Goal: Task Accomplishment & Management: Use online tool/utility

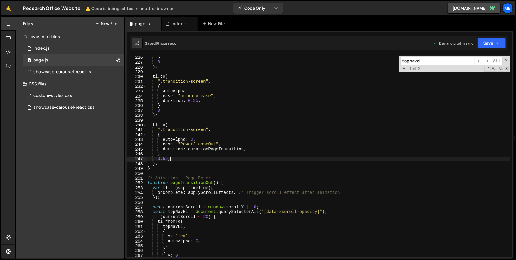
scroll to position [1088, 0]
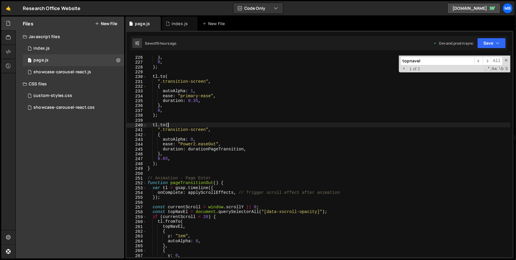
click at [238, 125] on div "} , 0 , ) ; tl . to ( ".transition-screen" , { autoAlpha : 1 , ease : "primary-…" at bounding box center [328, 161] width 364 height 212
type textarea "tl.to("
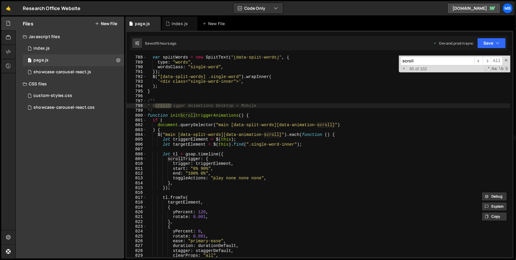
scroll to position [3564, 0]
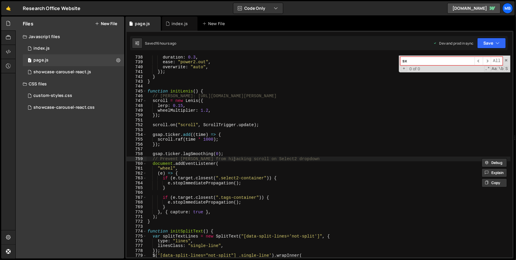
type input "s"
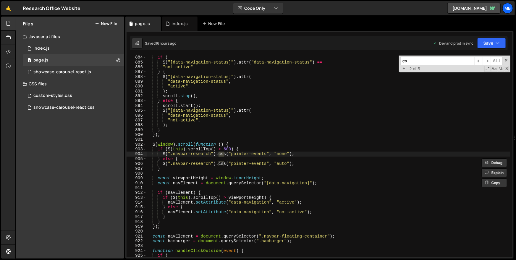
type input "c"
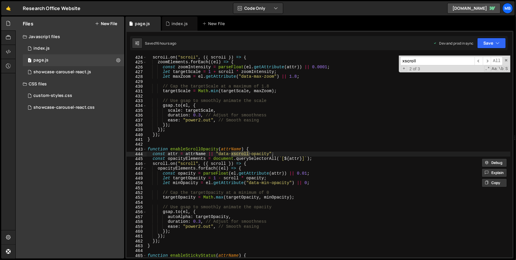
scroll to position [2046, 0]
type input "xscroll"
type textarea "});"
click at [228, 131] on div "scroll . on ( "scroll" , ({ scroll }) => { zoomElements . forEach (( el ) => { …" at bounding box center [328, 161] width 364 height 212
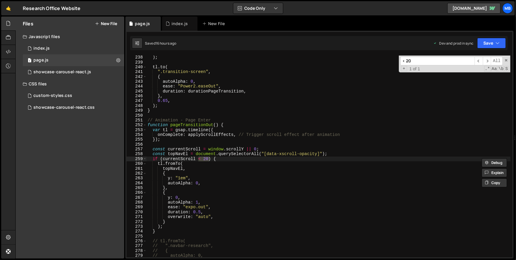
scroll to position [1147, 0]
type input "< 20"
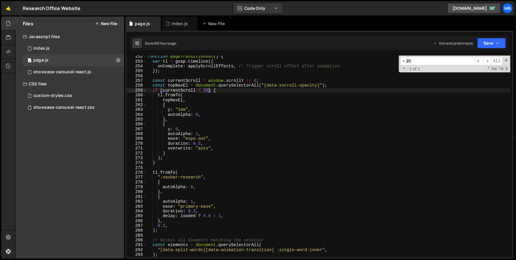
scroll to position [1215, 0]
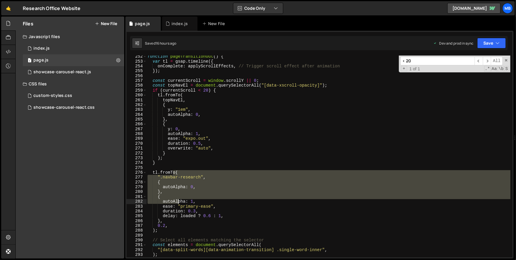
drag, startPoint x: 176, startPoint y: 192, endPoint x: 179, endPoint y: 223, distance: 31.2
click at [179, 223] on div "function pageTransitionOut ( ) { var tl = gsap . timeline ({ onComplete : apply…" at bounding box center [328, 160] width 364 height 212
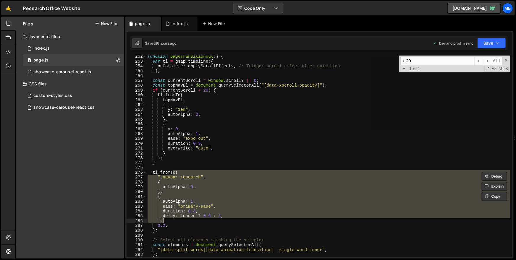
click at [168, 198] on div "function pageTransitionOut ( ) { var tl = gsap . timeline ({ onComplete : apply…" at bounding box center [328, 157] width 364 height 202
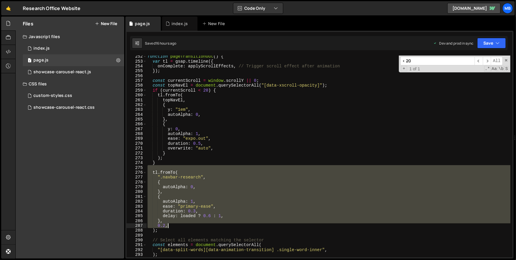
drag, startPoint x: 168, startPoint y: 169, endPoint x: 177, endPoint y: 227, distance: 58.6
click at [177, 227] on div "function pageTransitionOut ( ) { var tl = gsap . timeline ({ onComplete : apply…" at bounding box center [328, 160] width 364 height 212
drag, startPoint x: 177, startPoint y: 228, endPoint x: 180, endPoint y: 188, distance: 40.6
click at [177, 228] on div "function pageTransitionOut ( ) { var tl = gsap . timeline ({ onComplete : apply…" at bounding box center [328, 160] width 364 height 212
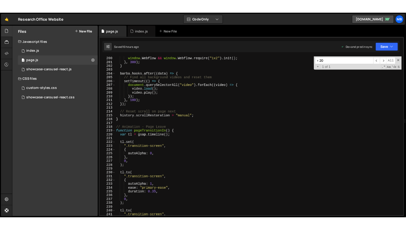
scroll to position [1046, 0]
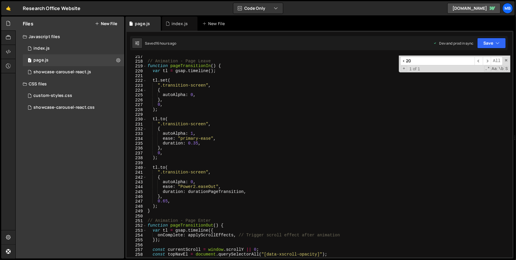
type textarea "// );"
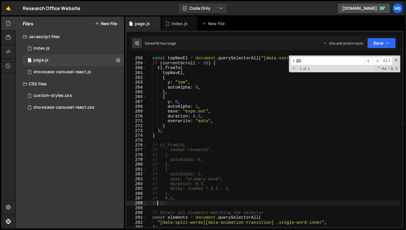
scroll to position [1249, 0]
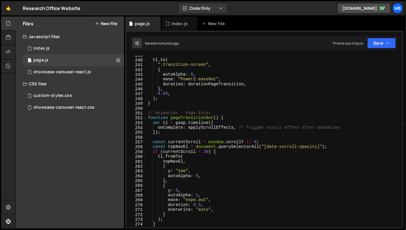
scroll to position [1051, 0]
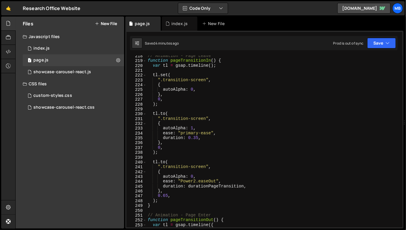
type textarea "tl.set("
click at [204, 75] on div "// Animation - Page Leave function pageTransitionIn ( ) { var tl = gsap . timel…" at bounding box center [274, 144] width 254 height 182
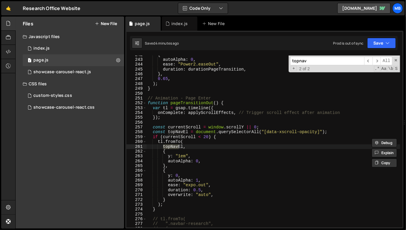
scroll to position [1169, 0]
type input "topnav"
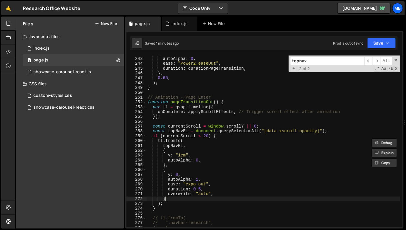
click at [182, 197] on div "{ autoAlpha : 0 , ease : "Power2.easeOut" , duration : durationPageTransition ,…" at bounding box center [274, 143] width 254 height 182
type textarea "},"
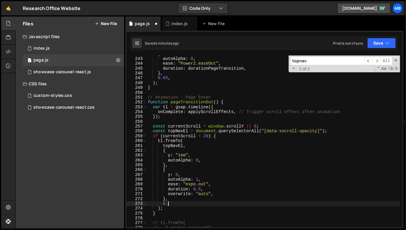
scroll to position [0, 1]
click at [379, 47] on button "Save" at bounding box center [381, 43] width 29 height 11
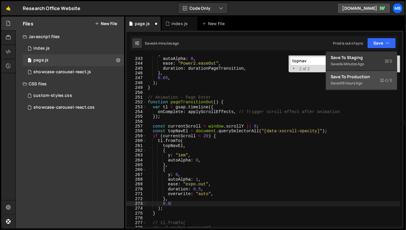
click at [356, 85] on div "16 hours ago" at bounding box center [351, 83] width 21 height 5
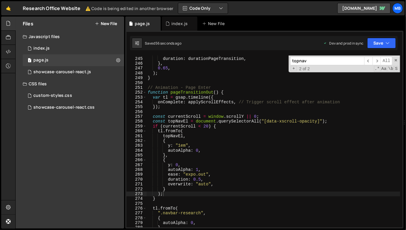
scroll to position [0, 1]
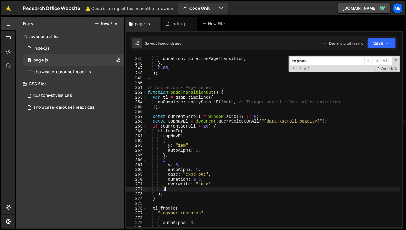
click at [169, 189] on div "ease : "Power2.easeOut" , duration : durationPageTransition , } , 0.65 , ) ; } …" at bounding box center [274, 142] width 254 height 182
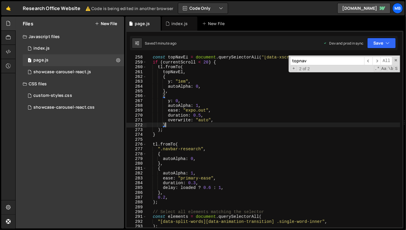
scroll to position [1243, 0]
type textarea "},"
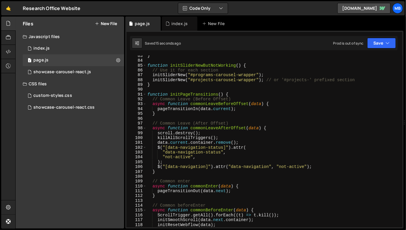
scroll to position [281, 0]
type textarea "// ---- Progress bar, but ONLY inside this root ----"
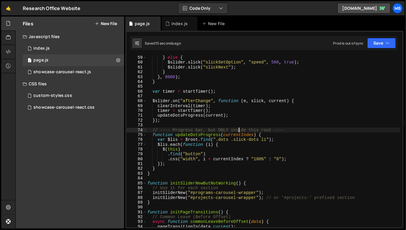
click at [238, 130] on div "} else { $slider . slick ( "slickSetOption" , "speed" , 500 , true ) ; $slider …" at bounding box center [273, 146] width 254 height 182
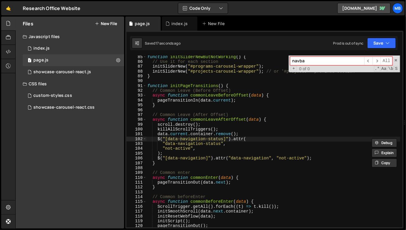
scroll to position [1253, 0]
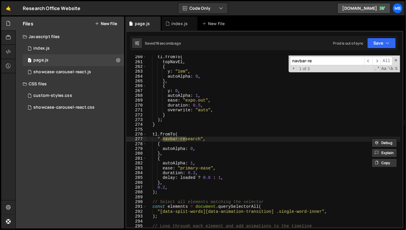
type input "navbar-re"
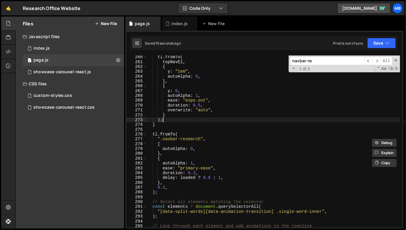
click at [174, 118] on div "tl . fromTo ( topNavEl , { y : "1em" , autoAlpha : 0 , } , { y : 0 , autoAlpha …" at bounding box center [273, 146] width 254 height 182
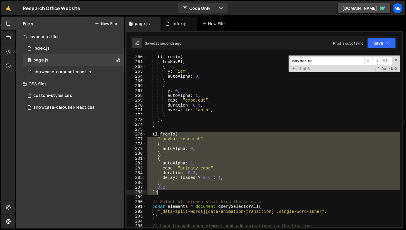
drag, startPoint x: 160, startPoint y: 133, endPoint x: 163, endPoint y: 191, distance: 58.0
click at [163, 191] on div "tl . fromTo ( topNavEl , { y : "1em" , autoAlpha : 0 , } , { y : 0 , autoAlpha …" at bounding box center [273, 146] width 254 height 182
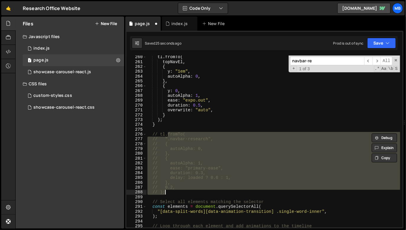
click at [170, 113] on div "tl . fromTo ( topNavEl , { y : "1em" , autoAlpha : 0 , } , { y : 0 , autoAlpha …" at bounding box center [273, 146] width 254 height 182
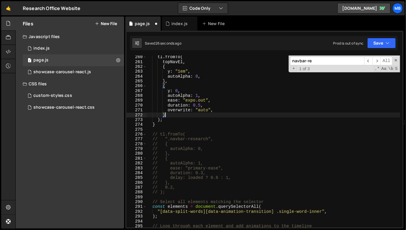
type textarea "},"
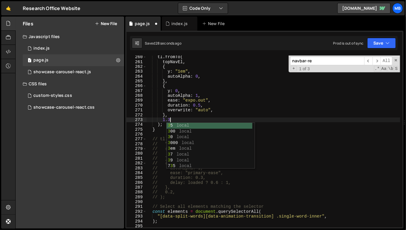
scroll to position [0, 1]
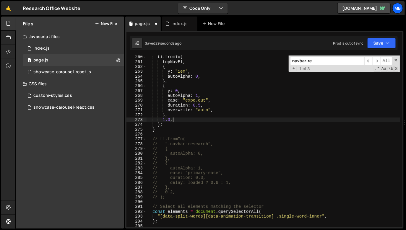
click at [196, 104] on div "tl . fromTo ( topNavEl , { y : "1em" , autoAlpha : 0 , } , { y : 0 , autoAlpha …" at bounding box center [273, 146] width 254 height 182
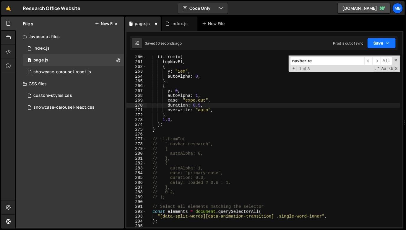
click at [381, 40] on button "Save" at bounding box center [381, 43] width 29 height 11
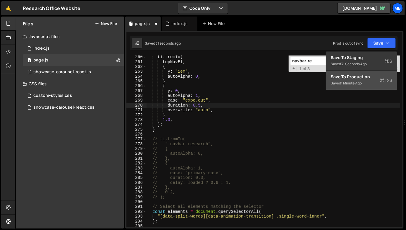
click at [368, 80] on div "Saved 1 minute ago" at bounding box center [361, 83] width 61 height 7
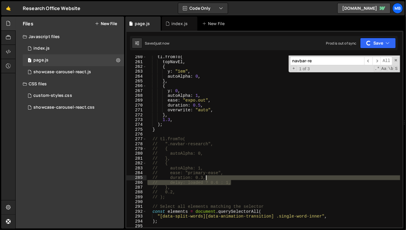
click at [250, 178] on div "tl . fromTo ( topNavEl , { y : "1em" , autoAlpha : 0 , } , { y : 0 , autoAlpha …" at bounding box center [273, 146] width 254 height 182
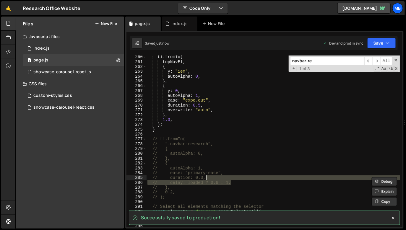
click at [225, 109] on div "tl . fromTo ( topNavEl , { y : "1em" , autoAlpha : 0 , } , { y : 0 , autoAlpha …" at bounding box center [273, 146] width 254 height 182
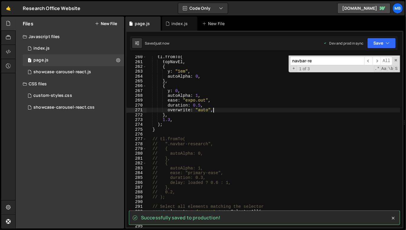
paste textarea "// delay: loaded ? 0.6 : 1"
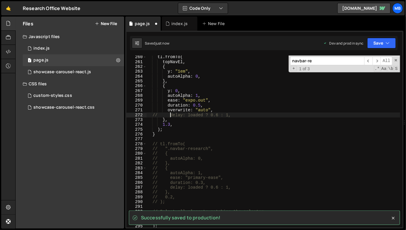
click at [171, 115] on div "tl . fromTo ( topNavEl , { y : "1em" , autoAlpha : 0 , } , { y : 0 , autoAlpha …" at bounding box center [273, 146] width 254 height 182
click at [154, 114] on div "tl . fromTo ( topNavEl , { y : "1em" , autoAlpha : 0 , } , { y : 0 , autoAlpha …" at bounding box center [273, 146] width 254 height 182
click at [157, 114] on div "tl . fromTo ( topNavEl , { y : "1em" , autoAlpha : 0 , } , { y : 0 , autoAlpha …" at bounding box center [273, 146] width 254 height 182
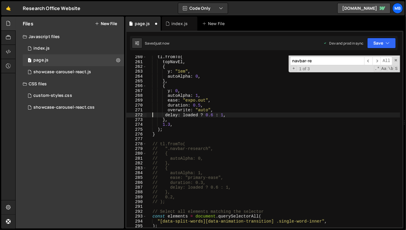
click at [165, 114] on div "tl . fromTo ( topNavEl , { y : "1em" , autoAlpha : 0 , } , { y : 0 , autoAlpha …" at bounding box center [273, 146] width 254 height 182
click at [225, 114] on div "tl . fromTo ( topNavEl , { y : "1em" , autoAlpha : 0 , } , { y : 0 , autoAlpha …" at bounding box center [273, 146] width 254 height 182
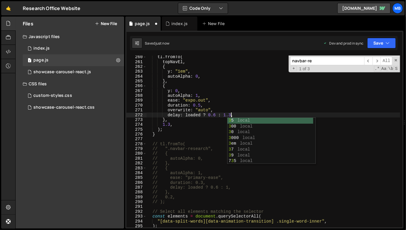
scroll to position [0, 6]
click at [373, 47] on button "Save" at bounding box center [381, 43] width 29 height 11
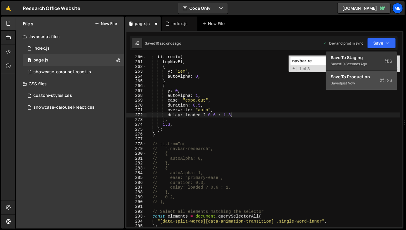
click at [366, 84] on div "Saved just now" at bounding box center [361, 83] width 61 height 7
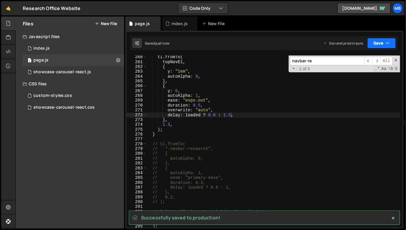
click at [378, 44] on button "Save" at bounding box center [381, 43] width 29 height 11
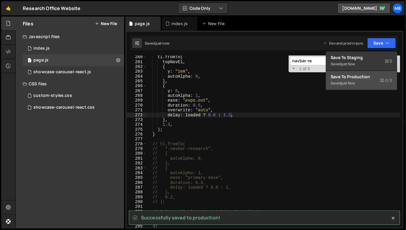
click at [366, 75] on div "Save to Production S" at bounding box center [361, 77] width 61 height 6
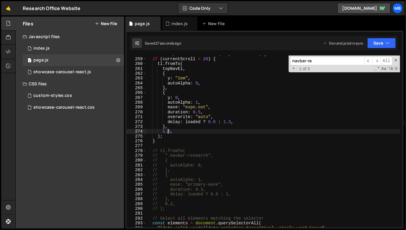
scroll to position [0, 1]
click at [169, 132] on div "const topNavEl = document . querySelectorAll ( "[data-xscroll-opacity]" ) ; if …" at bounding box center [273, 143] width 254 height 182
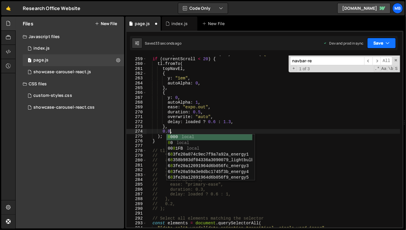
click at [385, 39] on button "Save" at bounding box center [381, 43] width 29 height 11
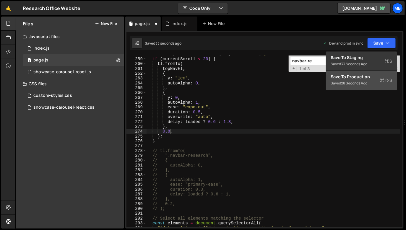
click at [350, 79] on div "Save to Production S" at bounding box center [361, 77] width 61 height 6
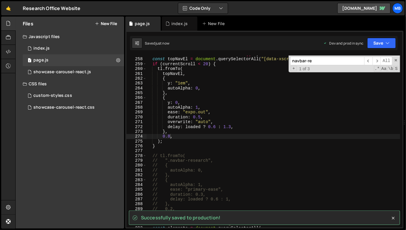
scroll to position [1238, 0]
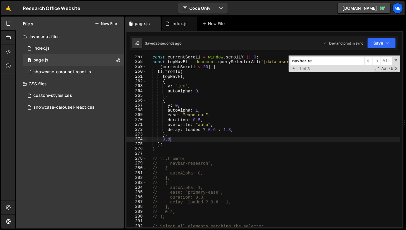
click at [173, 138] on div "const currentScroll = window . scrollY || 0 ; const topNavEl = document . query…" at bounding box center [273, 146] width 254 height 182
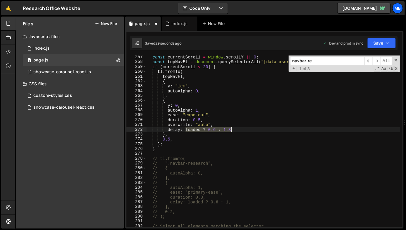
drag, startPoint x: 186, startPoint y: 129, endPoint x: 232, endPoint y: 129, distance: 45.5
click at [232, 129] on div "const currentScroll = window . scrollY || 0 ; const topNavEl = document . query…" at bounding box center [273, 146] width 254 height 182
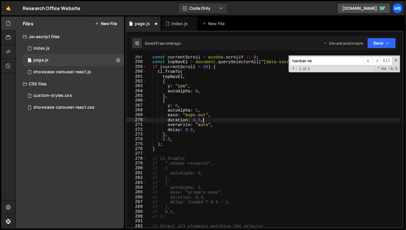
click at [203, 120] on div "const currentScroll = window . scrollY || 0 ; const topNavEl = document . query…" at bounding box center [273, 146] width 254 height 182
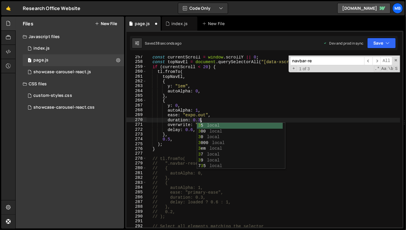
click at [201, 88] on div "const currentScroll = window . scrollY || 0 ; const topNavEl = document . query…" at bounding box center [273, 146] width 254 height 182
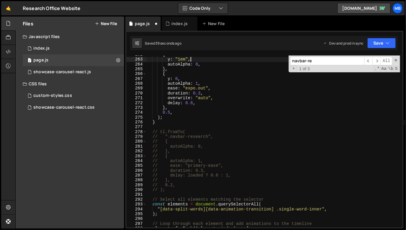
scroll to position [1253, 0]
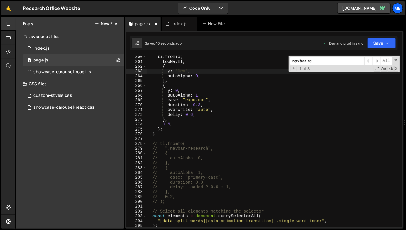
click at [178, 73] on div "tl . fromTo ( topNavEl , { y : "1em" , autoAlpha : 0 , } , { y : 0 , autoAlpha …" at bounding box center [273, 145] width 254 height 182
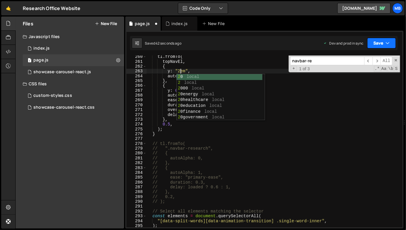
click at [390, 43] on button "Save" at bounding box center [381, 43] width 29 height 11
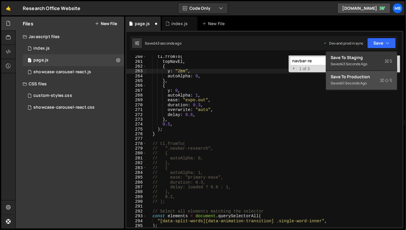
click at [359, 85] on div "41 seconds ago" at bounding box center [354, 83] width 26 height 5
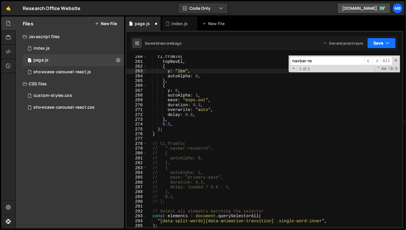
click at [380, 39] on button "Save" at bounding box center [381, 43] width 29 height 11
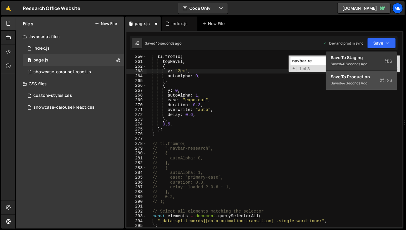
click at [359, 78] on div "Save to Production S" at bounding box center [361, 77] width 61 height 6
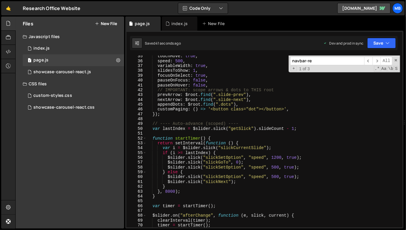
scroll to position [0, 0]
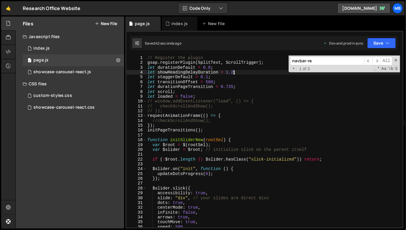
click at [233, 72] on div "// Register the plugin gsap . registerPlugin ( SplitText , ScrollTrigger ) ; le…" at bounding box center [273, 147] width 254 height 182
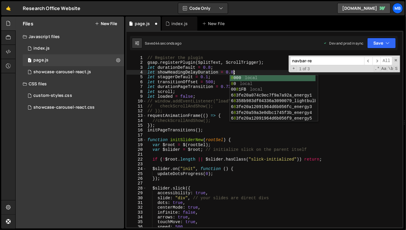
scroll to position [0, 6]
click at [383, 46] on button "Save" at bounding box center [381, 43] width 29 height 11
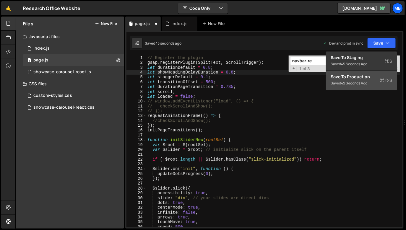
click at [365, 78] on div "Save to Production S" at bounding box center [361, 77] width 61 height 6
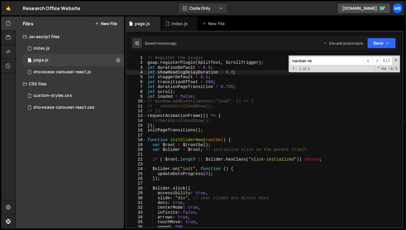
type textarea "let staggerDefault = 0.1;"
click at [212, 79] on div "// Register the plugin gsap . registerPlugin ( SplitText , ScrollTrigger ) ; le…" at bounding box center [273, 147] width 254 height 182
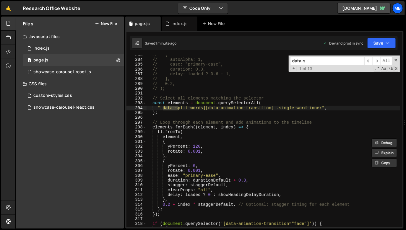
scroll to position [1367, 0]
type input "data-s"
click at [161, 108] on div "// { // autoAlpha: 1, // ease: "primary-ease", // duration: 0.3, // delay: load…" at bounding box center [273, 143] width 254 height 182
click at [205, 106] on div "// { // autoAlpha: 1, // ease: "primary-ease", // duration: 0.3, // delay: load…" at bounding box center [273, 143] width 254 height 182
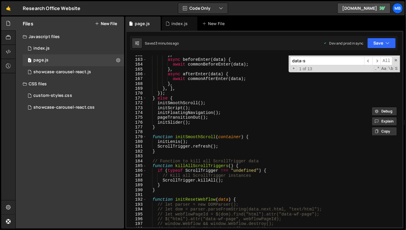
scroll to position [796, 0]
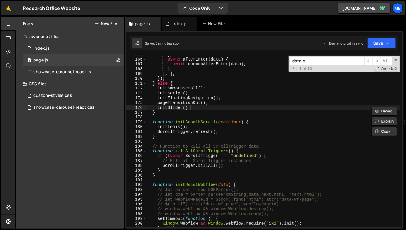
click at [213, 110] on div "} , async afterEnter ( data ) { await commonAfterEnter ( data ) ; } , } , ] , }…" at bounding box center [273, 143] width 254 height 182
type textarea "initSlider();"
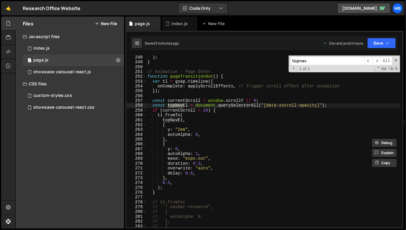
scroll to position [1195, 0]
type input "topnav"
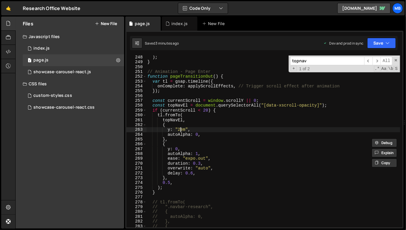
click at [181, 131] on div ") ; } // Animation - Page Enter function pageTransitionOut ( ) { var tl = gsap …" at bounding box center [273, 146] width 254 height 182
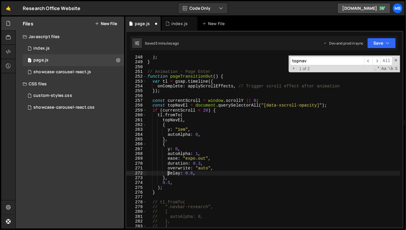
click at [167, 173] on div ") ; } // Animation - Page Enter function pageTransitionOut ( ) { var tl = gsap …" at bounding box center [273, 146] width 254 height 182
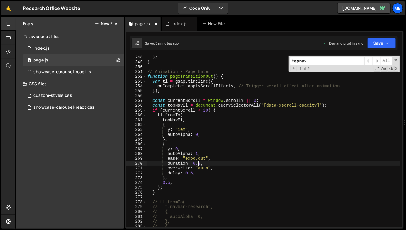
click at [199, 164] on div ") ; } // Animation - Page Enter function pageTransitionOut ( ) { var tl = gsap …" at bounding box center [273, 146] width 254 height 182
click at [171, 181] on div ") ; } // Animation - Page Enter function pageTransitionOut ( ) { var tl = gsap …" at bounding box center [273, 146] width 254 height 182
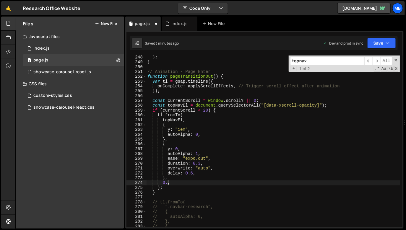
scroll to position [0, 1]
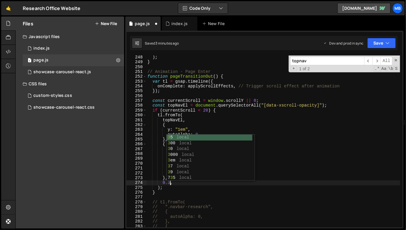
click at [216, 119] on div ") ; } // Animation - Page Enter function pageTransitionOut ( ) { var tl = gsap …" at bounding box center [273, 146] width 254 height 182
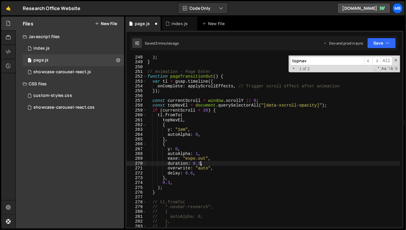
click at [201, 161] on div ") ; } // Animation - Page Enter function pageTransitionOut ( ) { var tl = gsap …" at bounding box center [273, 146] width 254 height 182
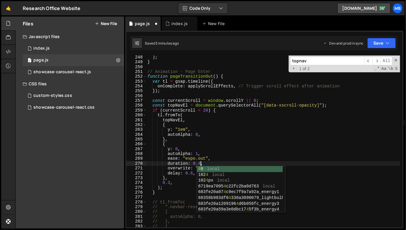
scroll to position [0, 4]
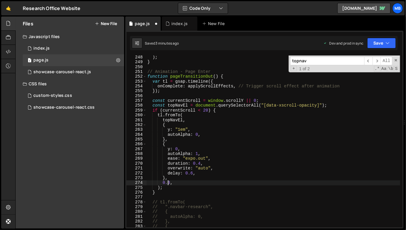
click at [168, 182] on div ") ; } // Animation - Page Enter function pageTransitionOut ( ) { var tl = gsap …" at bounding box center [273, 146] width 254 height 182
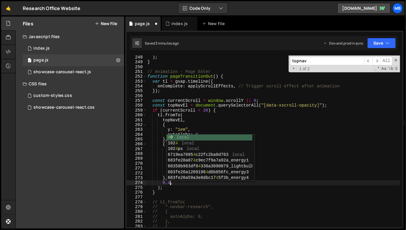
click at [269, 102] on div ") ; } // Animation - Page Enter function pageTransitionOut ( ) { var tl = gsap …" at bounding box center [273, 146] width 254 height 182
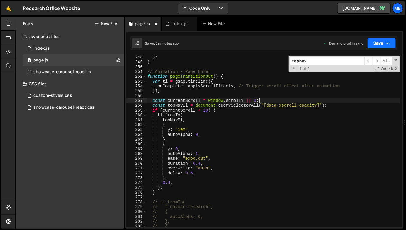
type textarea "const currentScroll = window.scrollY || 0;"
click at [383, 46] on button "Save" at bounding box center [381, 43] width 29 height 11
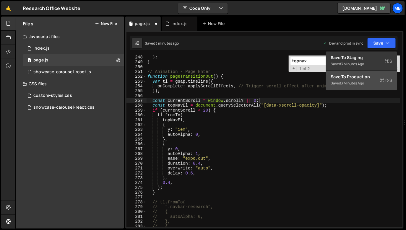
click at [369, 86] on div "Saved 3 minutes ago" at bounding box center [361, 83] width 61 height 7
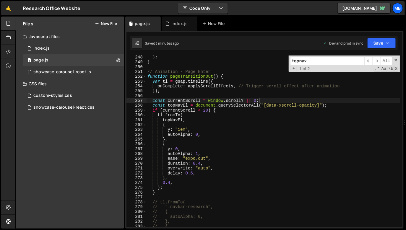
scroll to position [1202, 0]
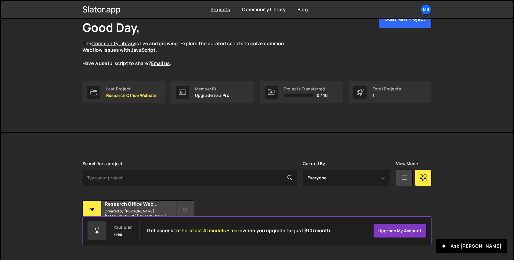
scroll to position [44, 0]
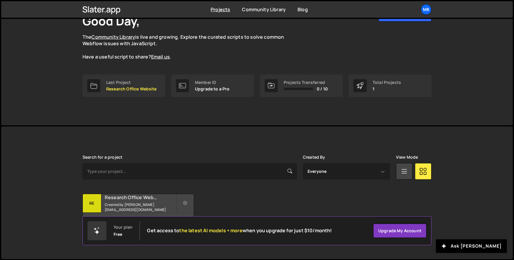
click at [144, 205] on small "Created by [PERSON_NAME][EMAIL_ADDRESS][DOMAIN_NAME]" at bounding box center [140, 207] width 71 height 10
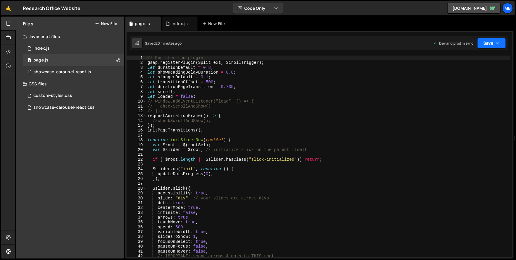
click at [497, 44] on icon "button" at bounding box center [497, 43] width 4 height 6
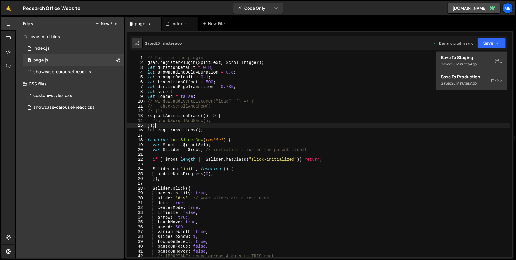
click at [220, 125] on div "// Register the plugin gsap . registerPlugin ( SplitText , ScrollTrigger ) ; le…" at bounding box center [328, 162] width 364 height 212
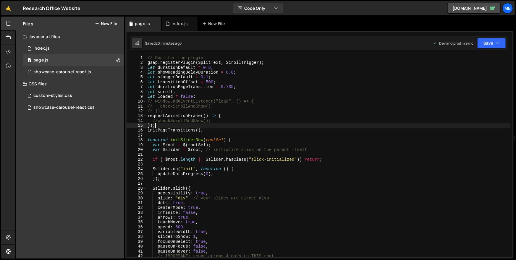
click at [213, 94] on div "// Register the plugin gsap . registerPlugin ( SplitText , ScrollTrigger ) ; le…" at bounding box center [328, 162] width 364 height 212
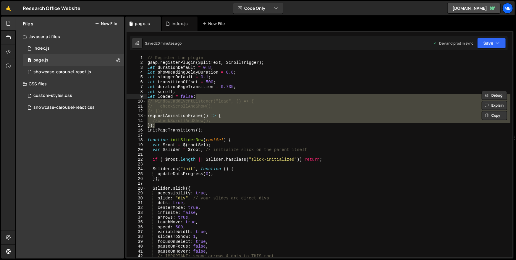
click at [214, 96] on div "// Register the plugin gsap . registerPlugin ( SplitText , ScrollTrigger ) ; le…" at bounding box center [328, 162] width 364 height 212
type textarea "let loaded = false;"
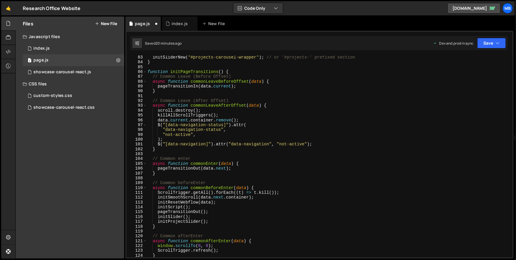
scroll to position [623, 0]
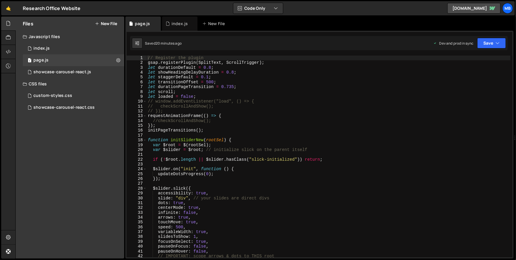
click at [231, 110] on div "// Register the plugin gsap . registerPlugin ( SplitText , ScrollTrigger ) ; le…" at bounding box center [329, 162] width 364 height 212
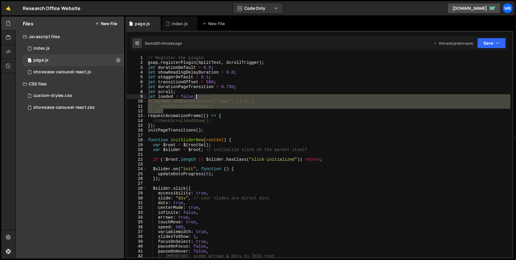
click at [231, 97] on div "// Register the plugin gsap . registerPlugin ( SplitText , ScrollTrigger ) ; le…" at bounding box center [329, 162] width 364 height 212
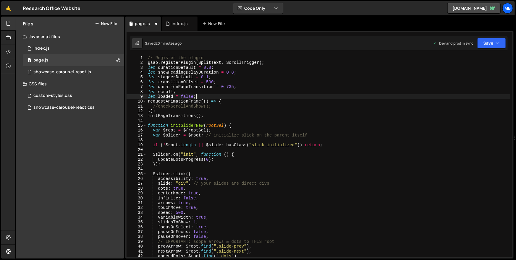
click at [223, 110] on div "// Register the plugin gsap . registerPlugin ( SplitText , ScrollTrigger ) ; le…" at bounding box center [329, 162] width 364 height 212
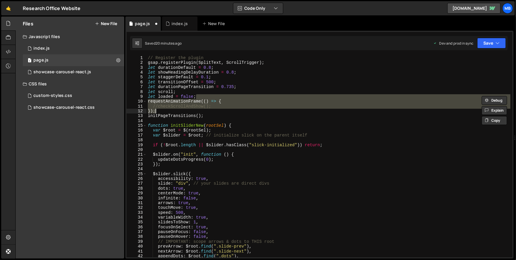
type textarea "let loaded = false;"
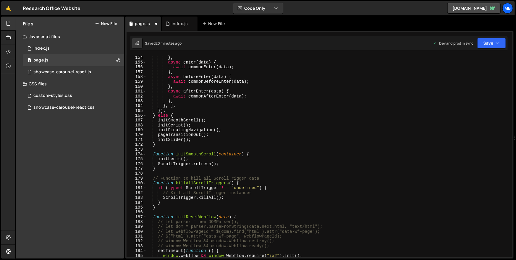
scroll to position [595, 0]
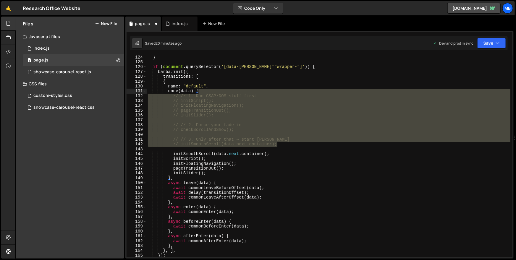
drag, startPoint x: 285, startPoint y: 143, endPoint x: 279, endPoint y: 90, distance: 52.9
click at [279, 90] on div "} if ( document . querySelector ( '[data-[PERSON_NAME]="wrapper-"]' )) { [PERSO…" at bounding box center [329, 161] width 364 height 212
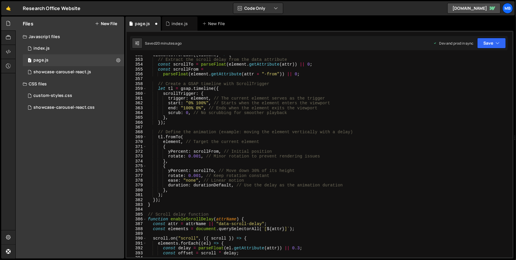
scroll to position [1749, 0]
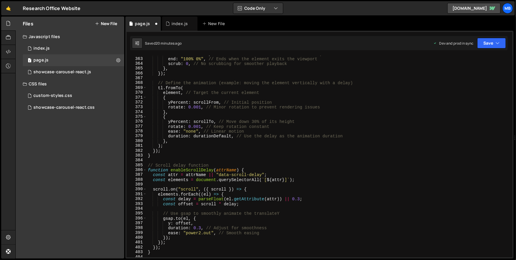
click at [198, 145] on div "start : "0% 100%" , // Starts when the element enters the viewport end : "100% …" at bounding box center [329, 158] width 364 height 212
type textarea ");"
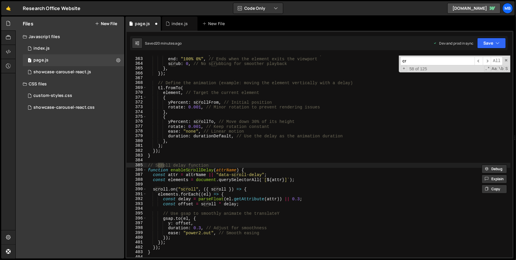
type input "c"
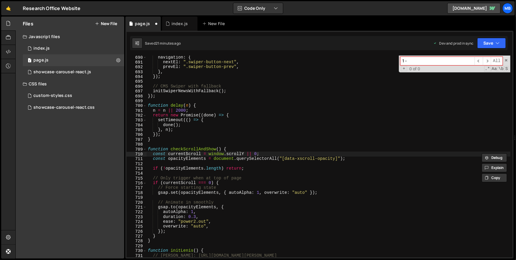
scroll to position [1993, 0]
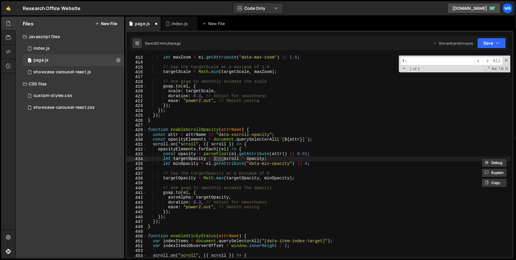
type input "1 -"
type textarea "function enableScrollOpacity(attrName) {"
click at [200, 132] on div "let maxZoom = el . getAttribute ( "data-max-zoom" ) || 1.8 ; // Cap the targetS…" at bounding box center [329, 161] width 364 height 212
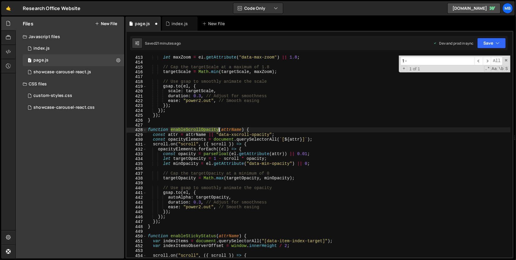
click at [200, 132] on div "let maxZoom = el . getAttribute ( "data-max-zoom" ) || 1.8 ; // Cap the targetS…" at bounding box center [329, 161] width 364 height 212
type input "enableScrollOpacity"
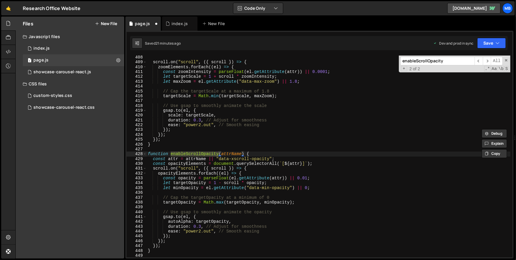
scroll to position [1514, 0]
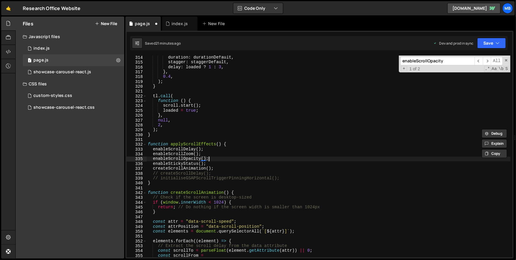
click at [210, 159] on div "duration : durationDefault , stagger : staggerDefault , delay : loaded ? 1 : 3 …" at bounding box center [329, 161] width 364 height 212
click at [212, 154] on div "duration : durationDefault , stagger : staggerDefault , delay : loaded ? 1 : 3 …" at bounding box center [329, 161] width 364 height 212
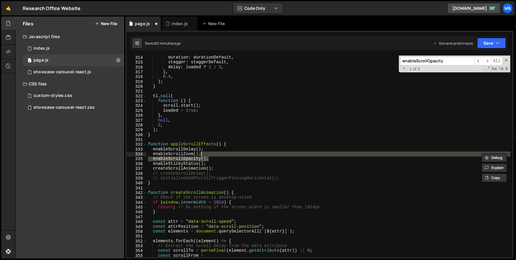
type textarea "enableScrollZoom();"
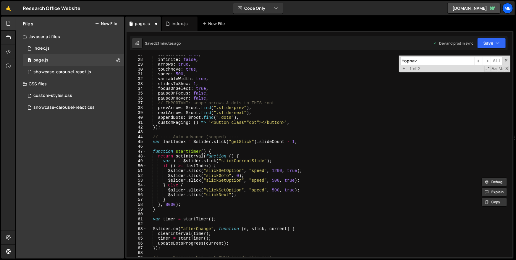
scroll to position [0, 0]
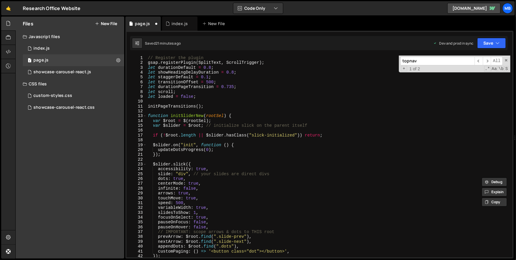
type input "topnav"
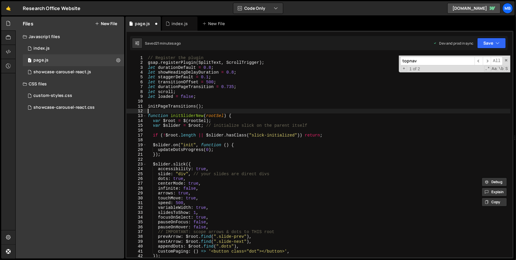
click at [217, 113] on div "// Register the plugin gsap . registerPlugin ( SplitText , ScrollTrigger ) ; le…" at bounding box center [329, 162] width 364 height 212
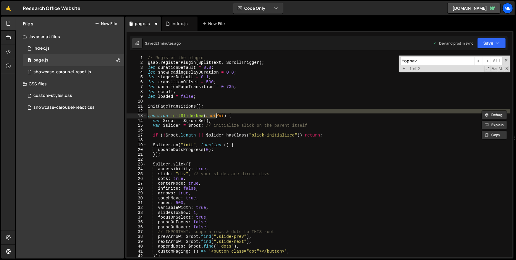
type textarea "showBubblesWhenScrolled();"
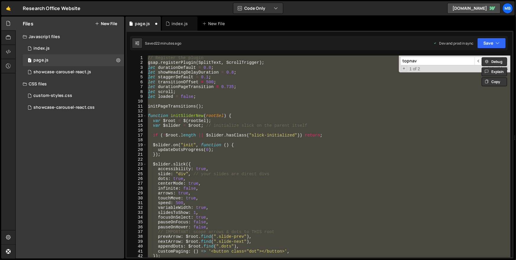
click at [243, 102] on div "// Register the plugin gsap . registerPlugin ( SplitText , ScrollTrigger ) ; le…" at bounding box center [328, 157] width 363 height 202
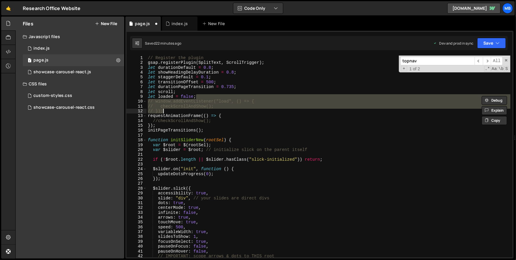
click at [248, 107] on div "// Register the plugin gsap . registerPlugin ( SplitText , ScrollTrigger ) ; le…" at bounding box center [328, 157] width 363 height 202
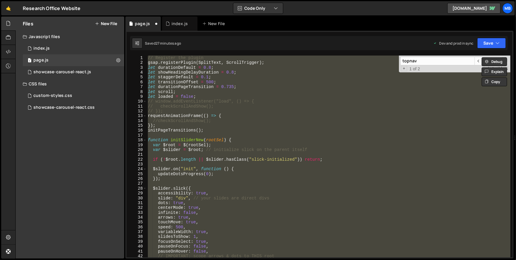
click at [210, 90] on div "// Register the plugin gsap . registerPlugin ( SplitText , ScrollTrigger ) ; le…" at bounding box center [328, 157] width 363 height 202
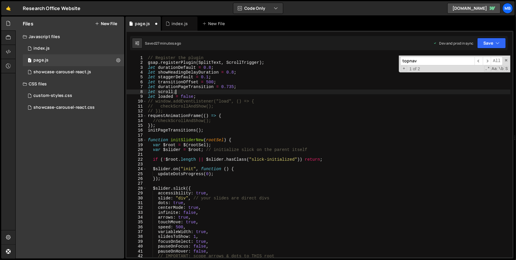
type textarea "showBubblesWhenScrolled();"
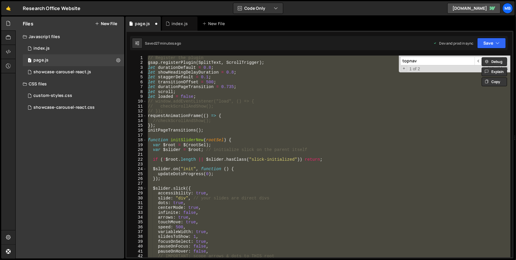
paste textarea
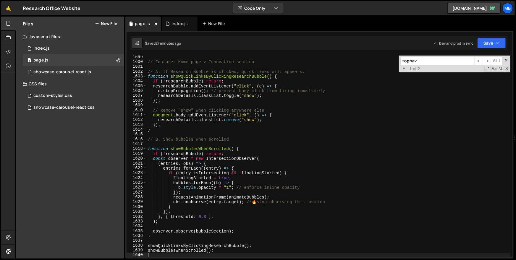
scroll to position [7733, 0]
click at [490, 43] on button "Save" at bounding box center [491, 43] width 29 height 11
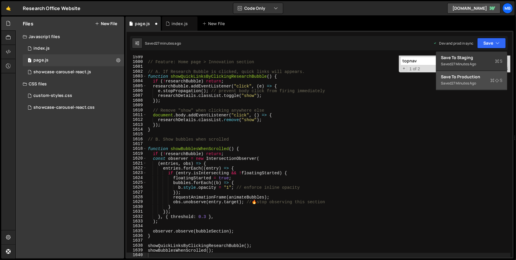
click at [470, 76] on div "Save to Production S" at bounding box center [471, 77] width 61 height 6
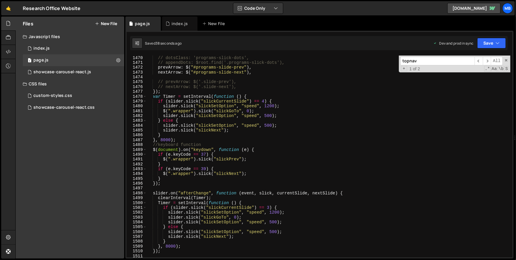
scroll to position [6955, 0]
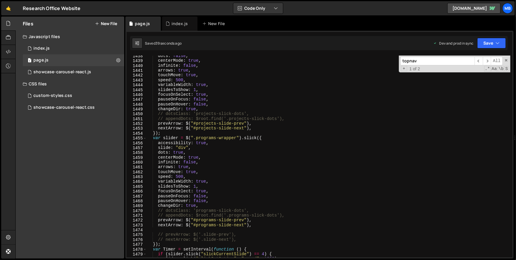
drag, startPoint x: 506, startPoint y: 61, endPoint x: 502, endPoint y: 84, distance: 23.6
click at [506, 61] on span at bounding box center [506, 60] width 4 height 4
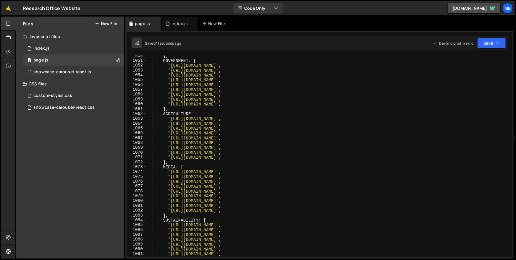
scroll to position [0, 0]
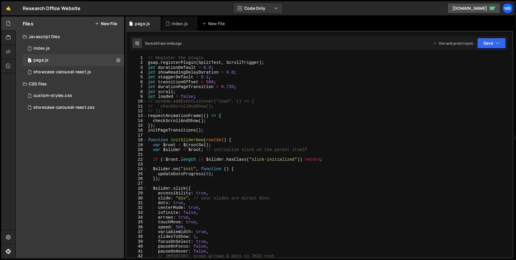
click at [181, 121] on div "// Register the plugin gsap . registerPlugin ( SplitText , ScrollTrigger ) ; le…" at bounding box center [329, 162] width 364 height 212
click at [169, 115] on div "// Register the plugin gsap . registerPlugin ( SplitText , ScrollTrigger ) ; le…" at bounding box center [329, 162] width 364 height 212
drag, startPoint x: 155, startPoint y: 102, endPoint x: 142, endPoint y: 102, distance: 13.3
click at [142, 102] on div "requestAnimationFrame(() => { 1 2 3 4 5 6 7 8 9 10 11 12 13 14 15 16 17 18 19 2…" at bounding box center [319, 157] width 386 height 202
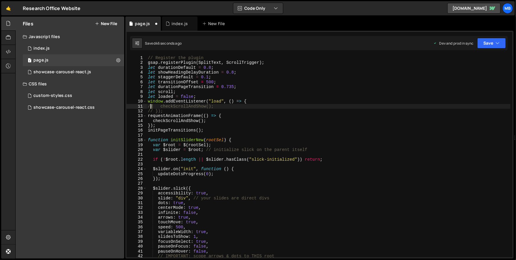
drag, startPoint x: 152, startPoint y: 105, endPoint x: 146, endPoint y: 106, distance: 6.2
click at [147, 106] on div "// Register the plugin gsap . registerPlugin ( SplitText , ScrollTrigger ) ; le…" at bounding box center [329, 162] width 364 height 212
drag, startPoint x: 155, startPoint y: 110, endPoint x: 135, endPoint y: 109, distance: 20.1
click at [135, 109] on div "checkScrollAndShow(); 1 2 3 4 5 6 7 8 9 10 11 12 13 14 15 16 17 18 19 20 21 22 …" at bounding box center [319, 157] width 386 height 202
drag, startPoint x: 155, startPoint y: 107, endPoint x: 152, endPoint y: 106, distance: 3.0
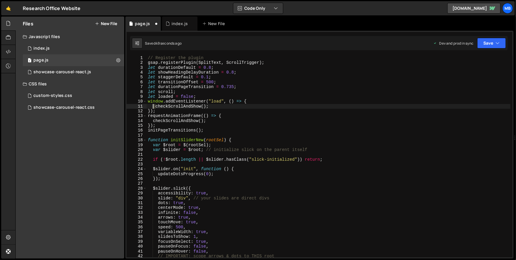
click at [152, 106] on div "// Register the plugin gsap . registerPlugin ( SplitText , ScrollTrigger ) ; le…" at bounding box center [329, 162] width 364 height 212
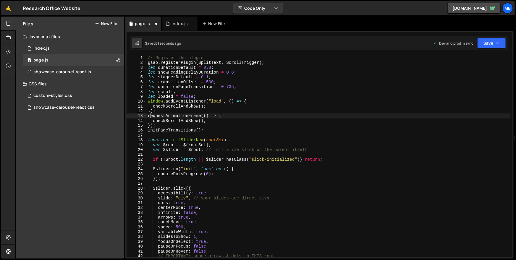
click at [151, 116] on div "// Register the plugin gsap . registerPlugin ( SplitText , ScrollTrigger ) ; le…" at bounding box center [329, 162] width 364 height 212
click at [149, 116] on div "// Register the plugin gsap . registerPlugin ( SplitText , ScrollTrigger ) ; le…" at bounding box center [329, 162] width 364 height 212
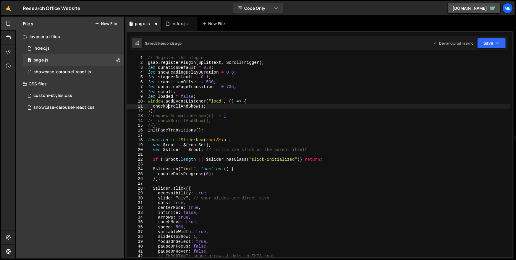
click at [167, 105] on div "// Register the plugin gsap . registerPlugin ( SplitText , ScrollTrigger ) ; le…" at bounding box center [329, 162] width 364 height 212
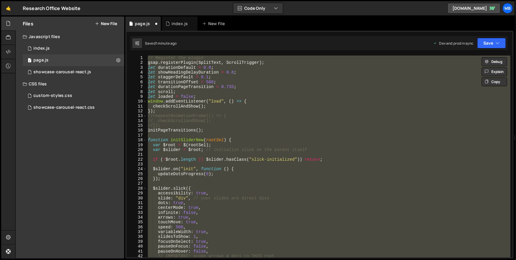
click at [251, 96] on div "// Register the plugin gsap . registerPlugin ( SplitText , ScrollTrigger ) ; le…" at bounding box center [328, 157] width 363 height 202
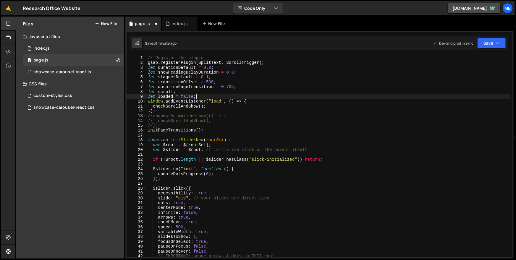
type textarea "showBubblesWhenScrolled();"
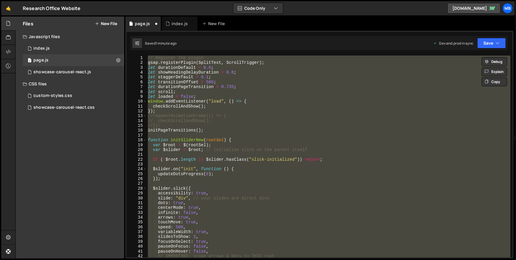
paste textarea
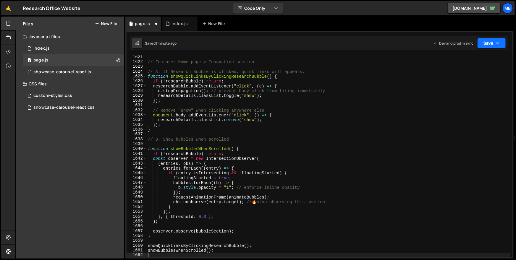
click at [482, 43] on button "Save" at bounding box center [491, 43] width 29 height 11
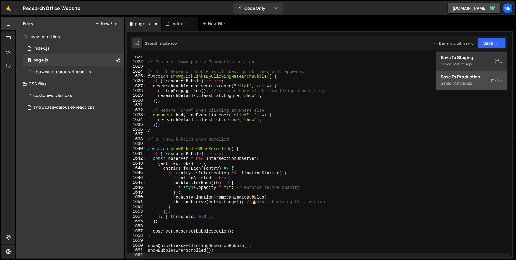
click at [476, 78] on div "Save to Production S" at bounding box center [471, 77] width 61 height 6
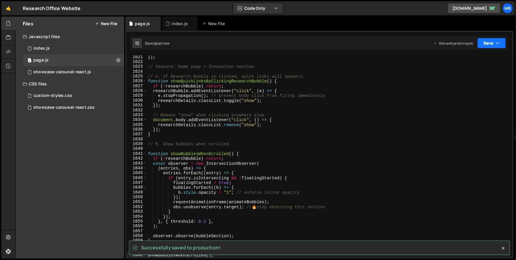
drag, startPoint x: 491, startPoint y: 41, endPoint x: 491, endPoint y: 49, distance: 8.0
click at [491, 42] on button "Save" at bounding box center [491, 43] width 29 height 11
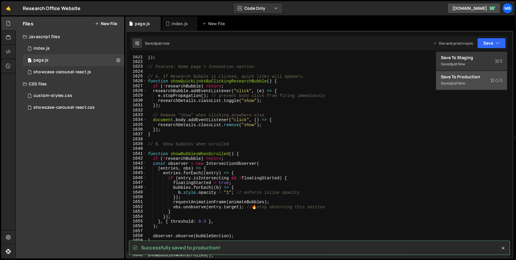
click at [479, 79] on div "Save to Production S" at bounding box center [471, 77] width 61 height 6
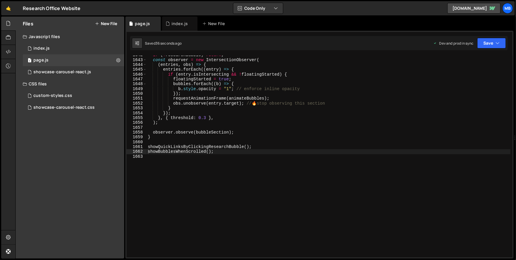
scroll to position [7942, 0]
click at [244, 93] on div "if ( ! researchBubble ) return ; const observer = new IntersectionObserver ( ( …" at bounding box center [329, 159] width 364 height 212
type textarea "showBubblesWhenScrolled();"
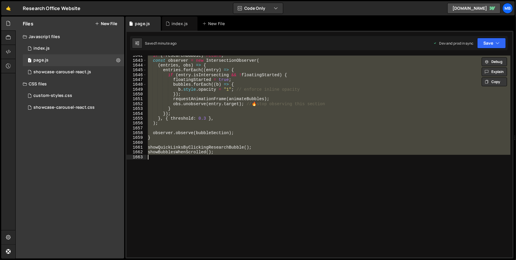
paste textarea
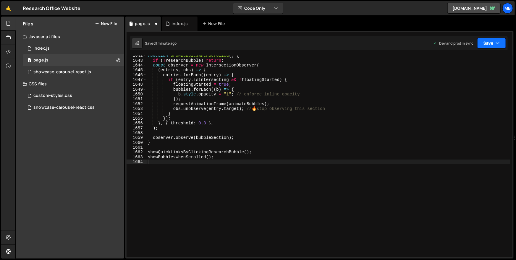
click at [480, 42] on button "Save" at bounding box center [491, 43] width 29 height 11
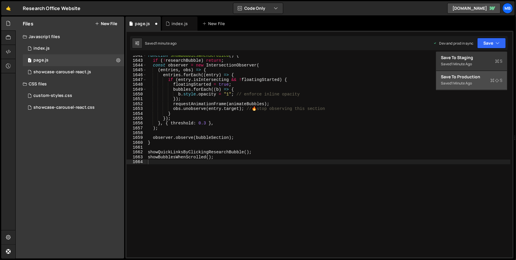
click at [474, 74] on div "Save to Production S" at bounding box center [471, 77] width 61 height 6
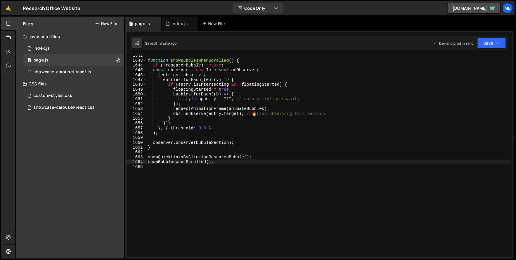
click at [310, 101] on div "function showBubblesWhenScrolled ( ) { if ( ! researchBubble ) return ; const o…" at bounding box center [329, 159] width 364 height 212
type textarea "showBubblesWhenScrolled();"
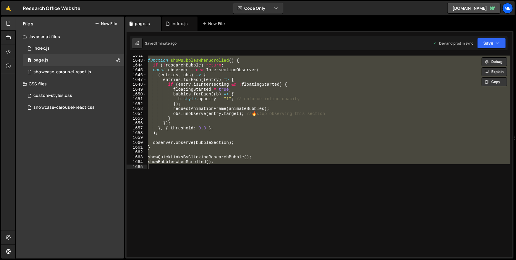
paste textarea
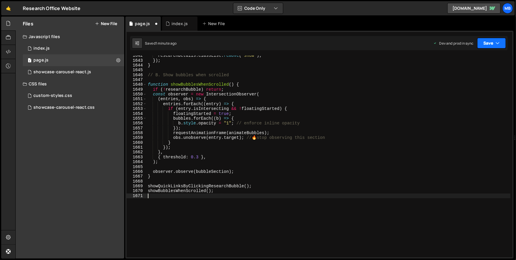
click at [494, 41] on button "Save" at bounding box center [491, 43] width 29 height 11
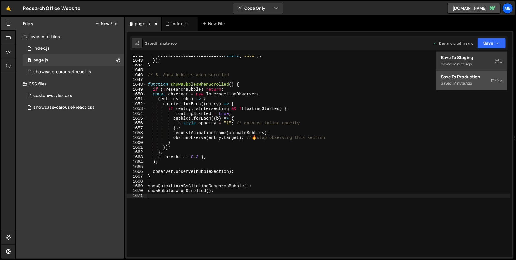
click at [472, 80] on div "Saved 1 minute ago" at bounding box center [471, 83] width 61 height 7
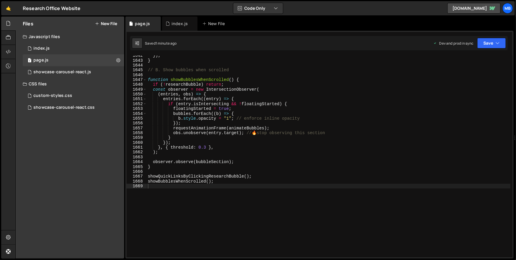
click at [208, 142] on div "}) ; } // B. Show bubbles when scrolled function showBubblesWhenScrolled ( ) { …" at bounding box center [329, 159] width 364 height 212
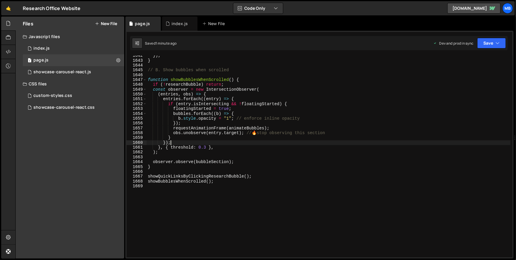
type textarea "showBubblesWhenScrolled();"
paste textarea
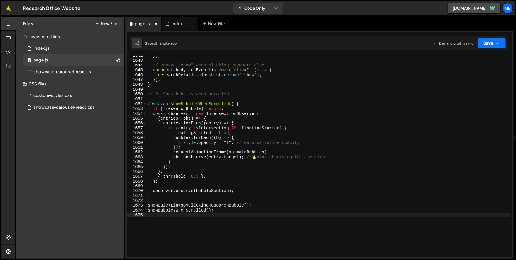
drag, startPoint x: 496, startPoint y: 42, endPoint x: 496, endPoint y: 46, distance: 3.9
click at [496, 42] on icon "button" at bounding box center [497, 43] width 4 height 6
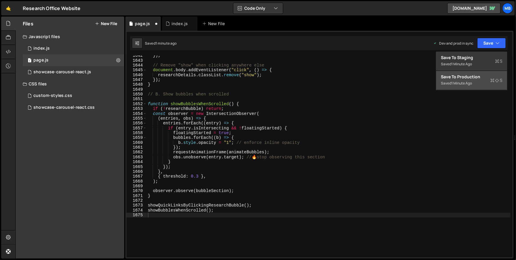
click at [464, 82] on div "1 minute ago" at bounding box center [461, 83] width 21 height 5
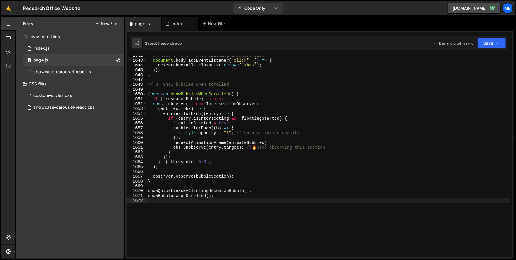
click at [296, 98] on div "// Remove "show" when clicking anywhere else document . body . addEventListener…" at bounding box center [329, 159] width 364 height 212
type textarea "showBubblesWhenScrolled();"
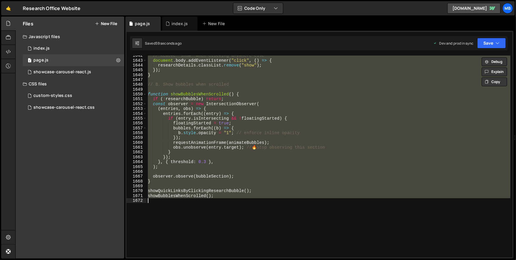
paste textarea
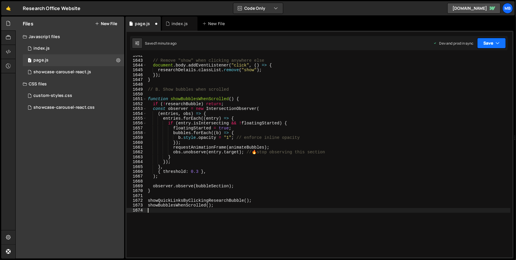
click at [487, 44] on button "Save" at bounding box center [491, 43] width 29 height 11
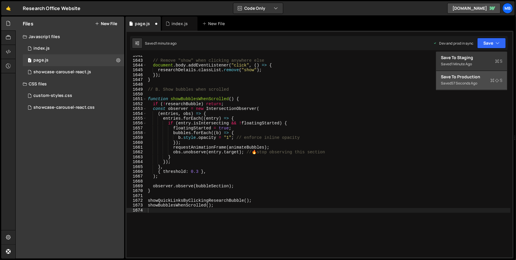
click at [480, 79] on div "Save to Production S" at bounding box center [471, 77] width 61 height 6
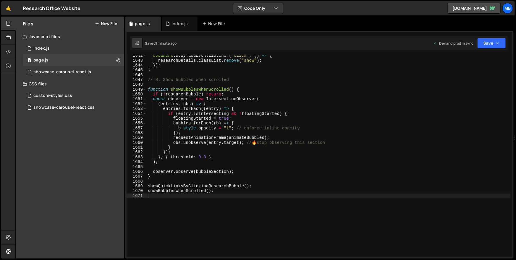
click at [220, 83] on div "document . body . addEventListener ( "click" , ( ) => { researchDetails . class…" at bounding box center [329, 159] width 364 height 212
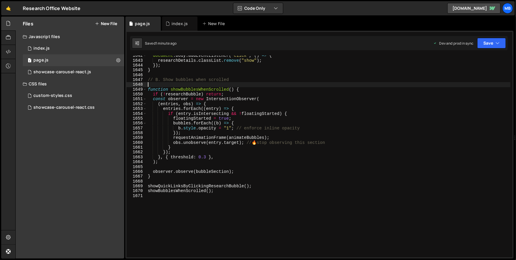
type textarea "showBubblesWhenScrolled();"
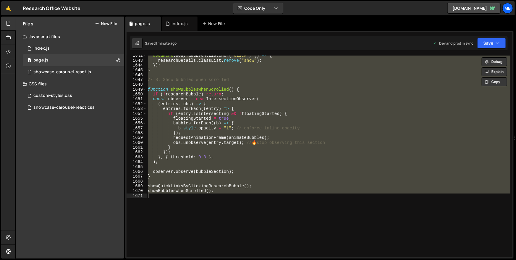
paste textarea
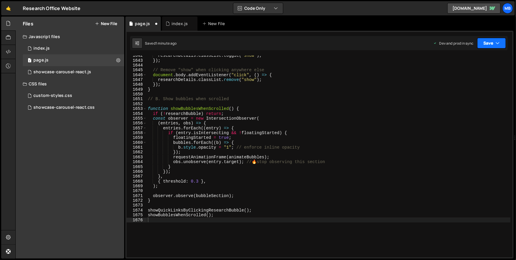
click at [498, 42] on icon "button" at bounding box center [497, 43] width 4 height 6
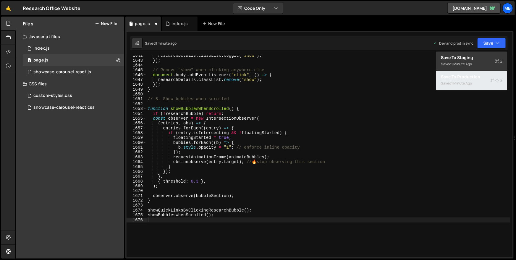
click at [468, 81] on div "1 minute ago" at bounding box center [461, 83] width 21 height 5
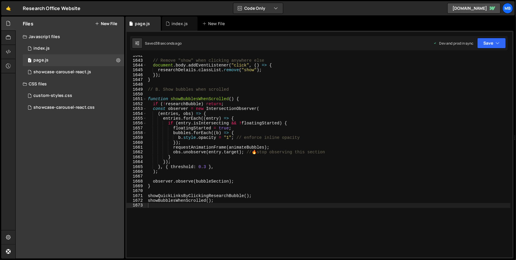
click at [257, 135] on div "// Remove "show" when clicking anywhere else document . body . addEventListener…" at bounding box center [329, 159] width 364 height 212
type textarea "showBubblesWhenScrolled();"
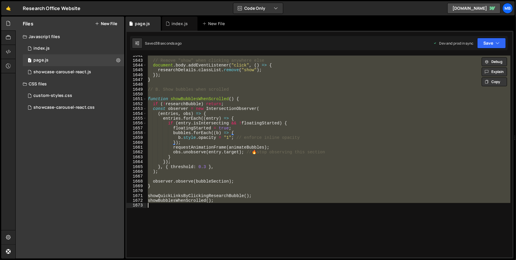
paste textarea
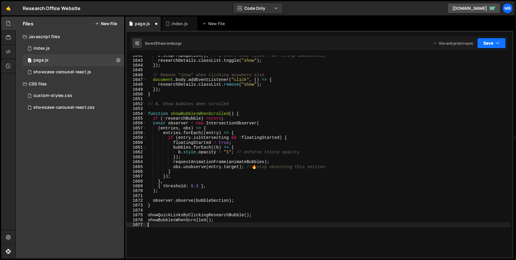
drag, startPoint x: 485, startPoint y: 44, endPoint x: 483, endPoint y: 53, distance: 9.7
click at [485, 44] on button "Save" at bounding box center [491, 43] width 29 height 11
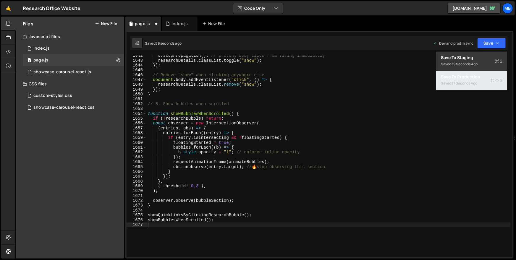
click at [472, 78] on div "Save to Production S" at bounding box center [471, 77] width 61 height 6
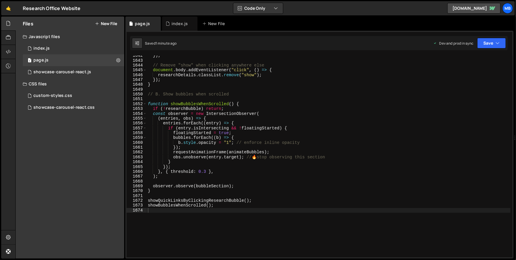
click at [280, 89] on div "}) ; // Remove "show" when clicking anywhere else document . body . addEventLis…" at bounding box center [329, 159] width 364 height 212
type textarea "showBubblesWhenScrolled();"
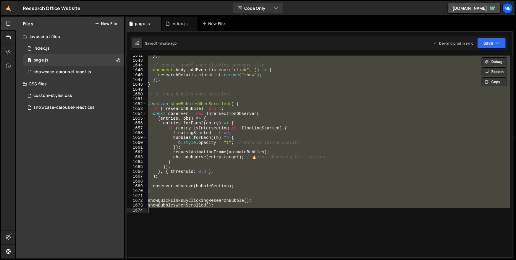
paste textarea
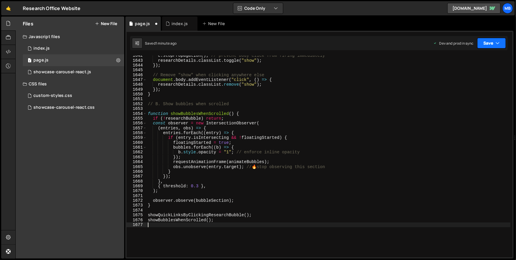
drag, startPoint x: 480, startPoint y: 43, endPoint x: 483, endPoint y: 42, distance: 3.3
click at [481, 43] on button "Save" at bounding box center [491, 43] width 29 height 11
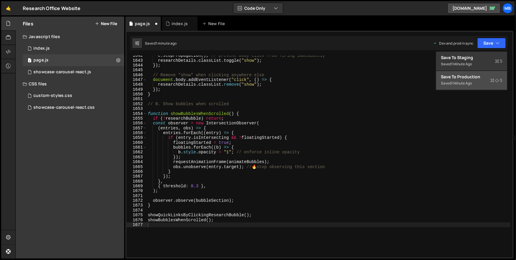
click at [478, 77] on div "Save to Production S" at bounding box center [471, 77] width 61 height 6
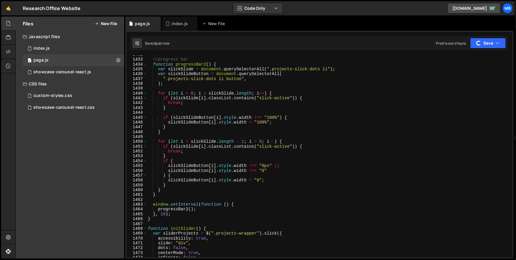
scroll to position [0, 0]
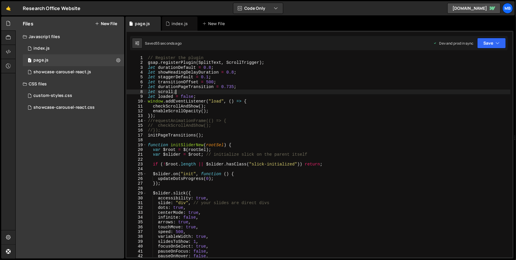
click at [266, 92] on div "// Register the plugin gsap . registerPlugin ( SplitText , ScrollTrigger ) ; le…" at bounding box center [329, 162] width 364 height 212
type textarea "showBubblesWhenScrolled();"
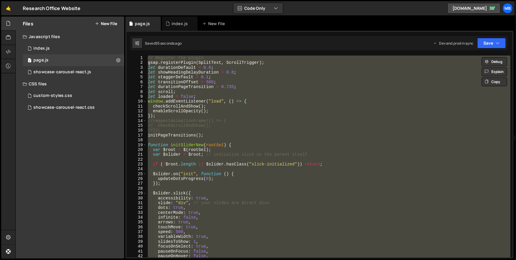
paste textarea
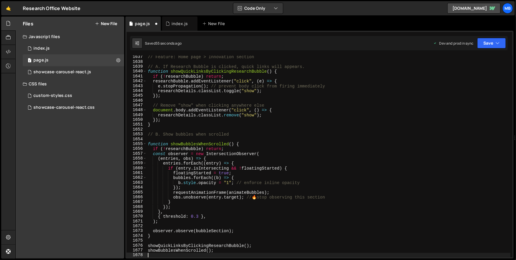
scroll to position [7917, 0]
click at [499, 45] on icon "button" at bounding box center [497, 43] width 4 height 6
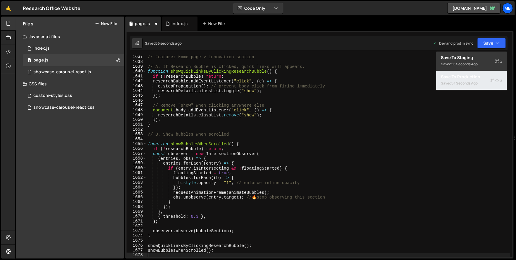
click at [476, 81] on div "54 seconds ago" at bounding box center [464, 83] width 26 height 5
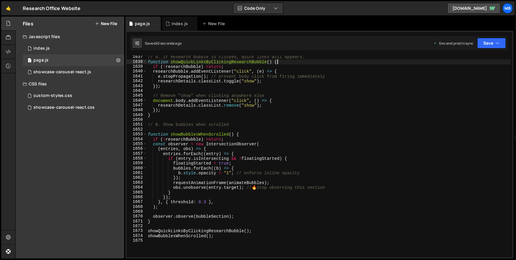
click at [334, 63] on div "// A. If Research Bubble is clicked, quick links will appears. function showQui…" at bounding box center [329, 161] width 364 height 212
click at [335, 75] on div "// A. If Research Bubble is clicked, quick links will appears. function showQui…" at bounding box center [329, 161] width 364 height 212
type textarea "showBubblesWhenScrolled();"
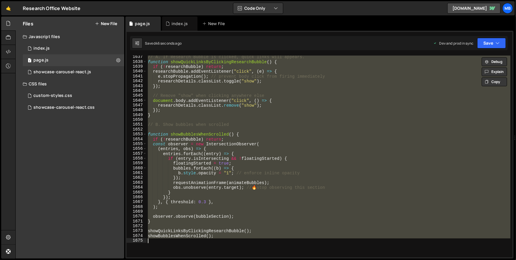
paste textarea
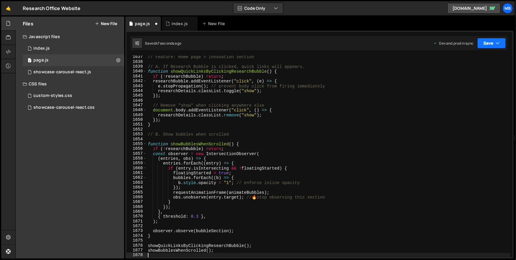
click at [488, 45] on button "Save" at bounding box center [491, 43] width 29 height 11
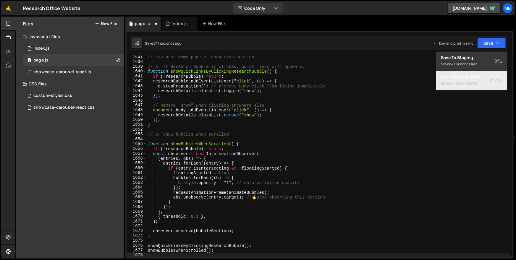
click at [474, 80] on div "Saved 45 seconds ago" at bounding box center [471, 83] width 61 height 7
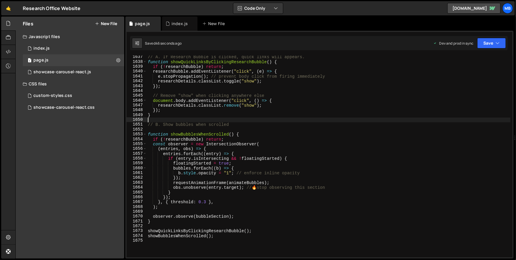
click at [387, 121] on div "// A. If Research Bubble is clicked, quick links will appears. function showQui…" at bounding box center [329, 161] width 364 height 212
type textarea "showBubblesWhenScrolled();"
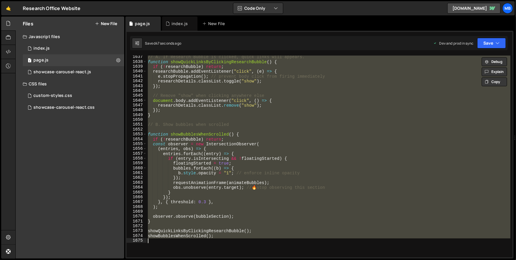
paste textarea
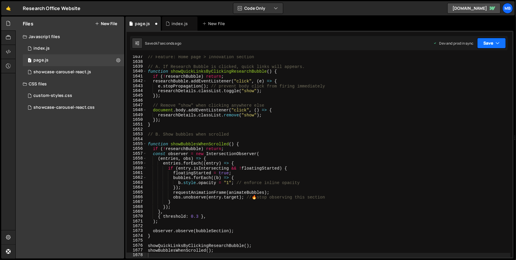
click at [483, 47] on button "Save" at bounding box center [491, 43] width 29 height 11
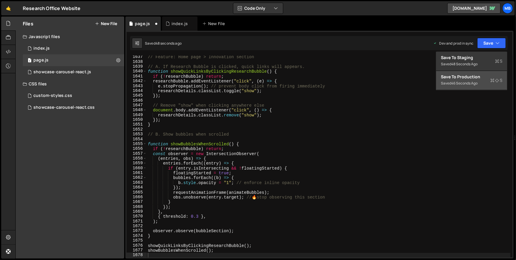
click at [477, 76] on div "Save to Production S" at bounding box center [471, 77] width 61 height 6
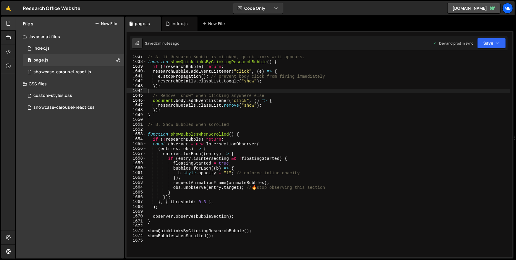
click at [239, 88] on div "// A. If Research Bubble is clicked, quick links will appears. function showQui…" at bounding box center [329, 161] width 364 height 212
type textarea "showBubblesWhenScrolled();"
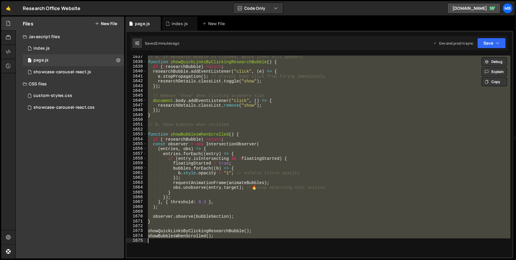
paste textarea
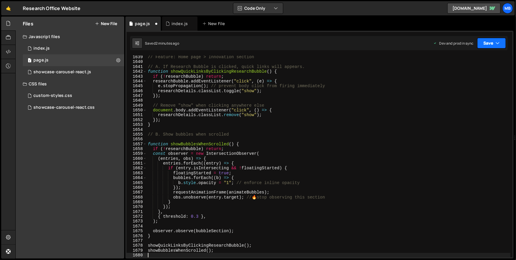
click at [483, 46] on button "Save" at bounding box center [491, 43] width 29 height 11
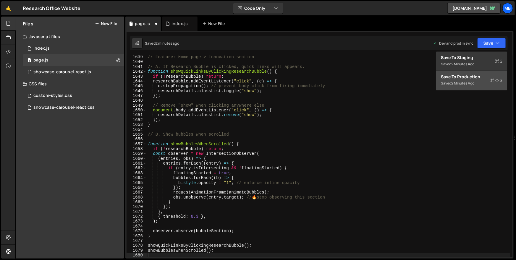
click at [474, 76] on div "Save to Production S" at bounding box center [471, 77] width 61 height 6
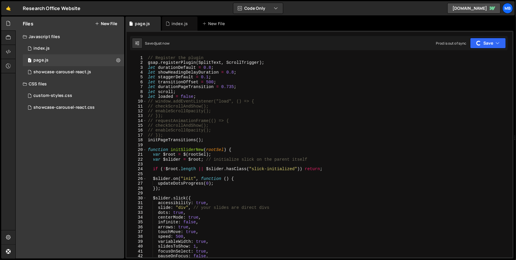
scroll to position [7912, 0]
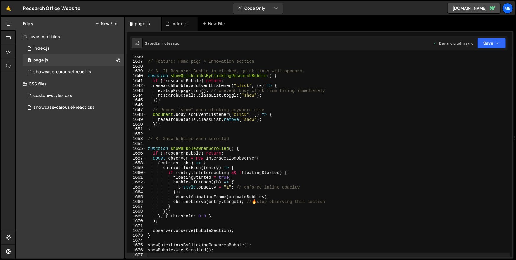
click at [337, 92] on div "// Feature: Home page > Innovation section // A. If Research Bubble is clicked,…" at bounding box center [329, 160] width 364 height 212
type textarea "showBubblesWhenScrolled();"
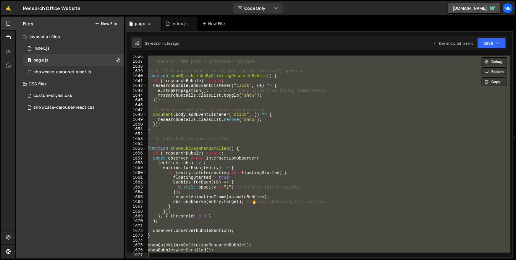
paste textarea
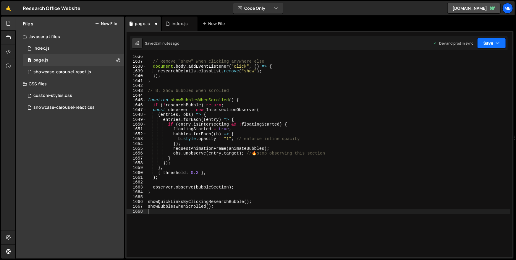
click at [493, 45] on button "Save" at bounding box center [491, 43] width 29 height 11
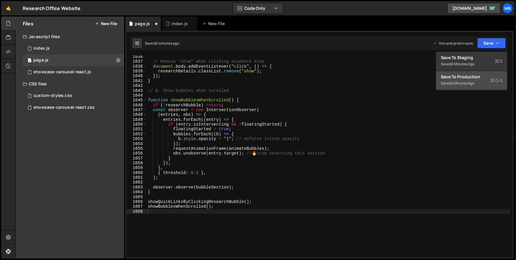
click at [476, 77] on div "Save to Production S" at bounding box center [471, 77] width 61 height 6
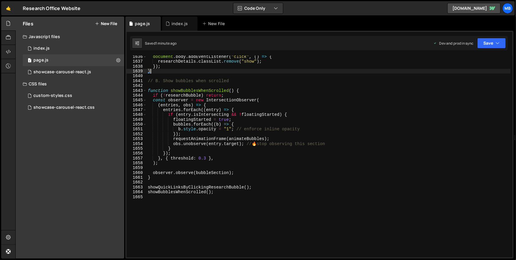
click at [235, 72] on div "document . body . addEventListener ( "click" , ( ) => { researchDetails . class…" at bounding box center [329, 160] width 364 height 212
type textarea "showBubblesWhenScrolled();"
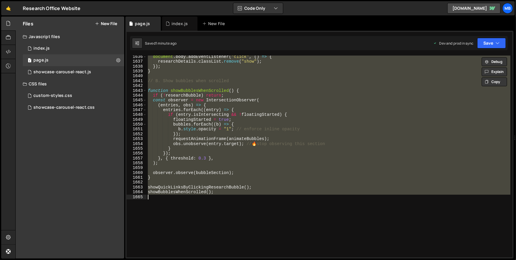
paste textarea
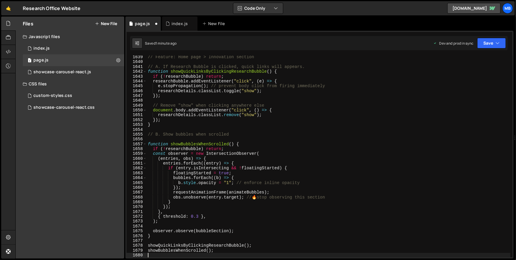
scroll to position [7927, 0]
click at [496, 43] on icon "button" at bounding box center [497, 43] width 4 height 6
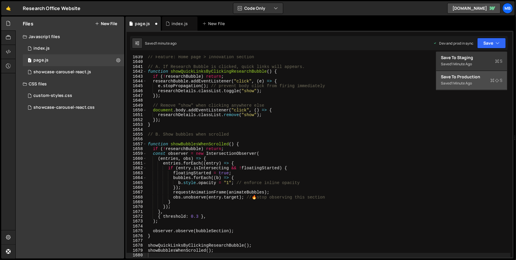
click at [469, 79] on div "Save to Production S" at bounding box center [471, 77] width 61 height 6
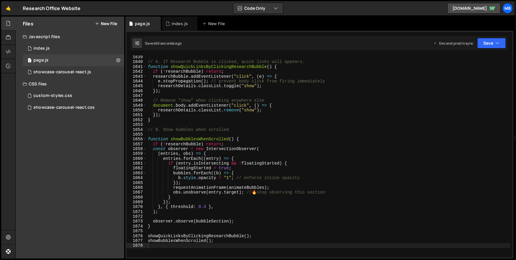
click at [274, 128] on div "// A. If Research Bubble is clicked, quick links will appears. function showQui…" at bounding box center [329, 161] width 364 height 212
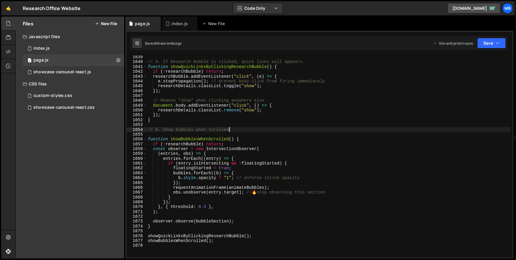
type textarea "showBubblesWhenScrolled();"
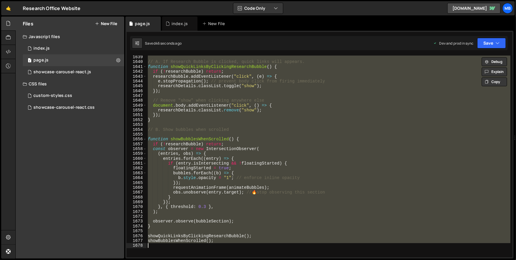
paste textarea
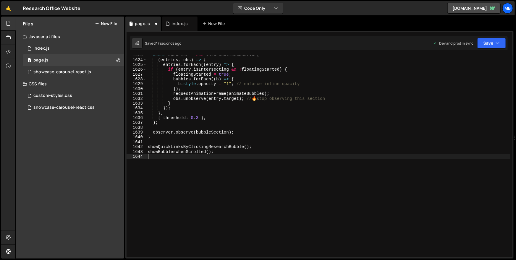
scroll to position [7851, 0]
drag, startPoint x: 483, startPoint y: 42, endPoint x: 480, endPoint y: 53, distance: 11.0
click at [483, 42] on button "Save" at bounding box center [491, 43] width 29 height 11
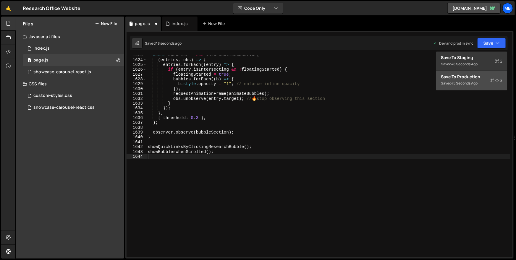
click at [472, 76] on div "Save to Production S" at bounding box center [471, 77] width 61 height 6
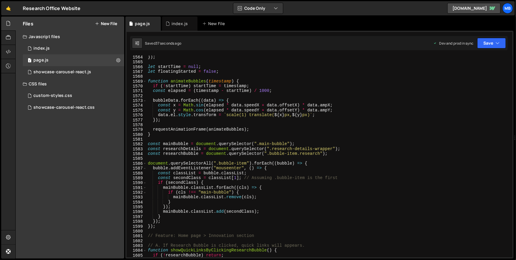
scroll to position [7318, 0]
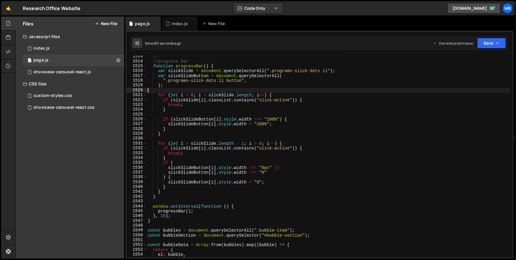
click at [372, 88] on div "**********" at bounding box center [329, 160] width 364 height 212
type textarea "showBubblesWhenScrolled();"
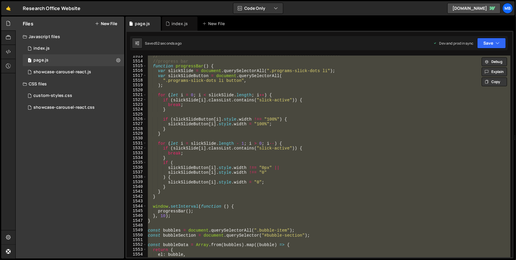
paste textarea
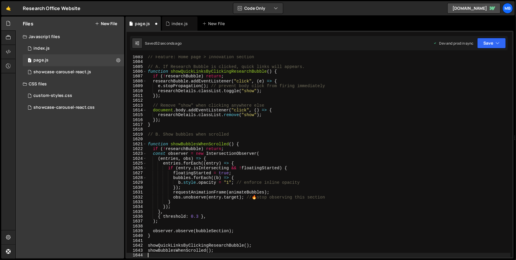
scroll to position [7752, 0]
click at [482, 42] on button "Save" at bounding box center [491, 43] width 29 height 11
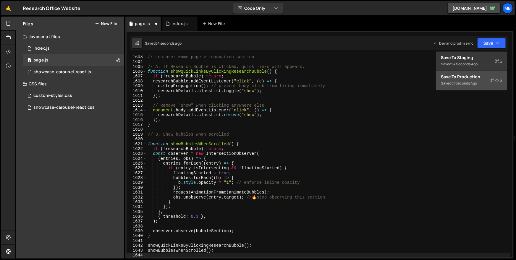
click at [475, 80] on div "Saved 51 seconds ago" at bounding box center [471, 83] width 61 height 7
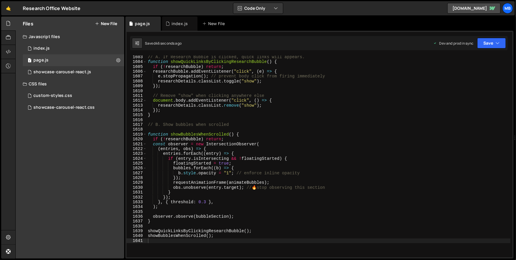
click at [263, 90] on div "// A. If Research Bubble is clicked, quick links will appears. function showQui…" at bounding box center [329, 161] width 364 height 212
type textarea "showBubblesWhenScrolled();"
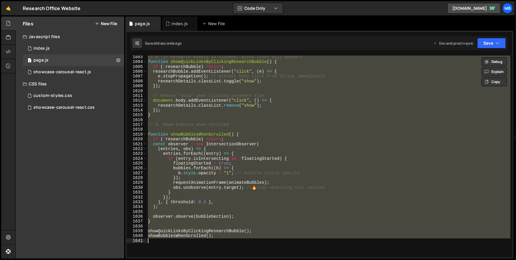
paste textarea
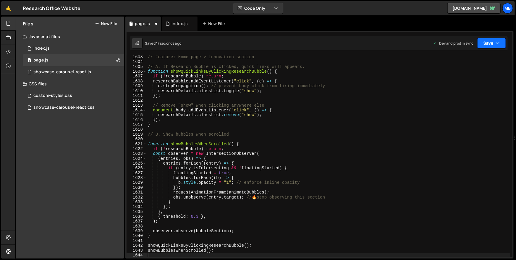
click at [489, 46] on button "Save" at bounding box center [491, 43] width 29 height 11
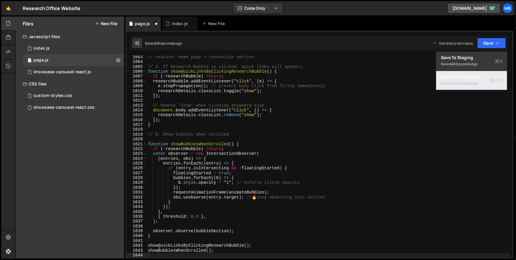
click at [478, 76] on div "Save to Production S" at bounding box center [471, 77] width 61 height 6
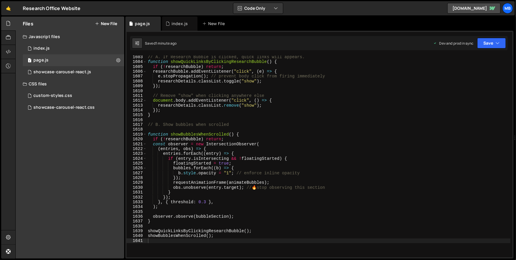
scroll to position [7748, 0]
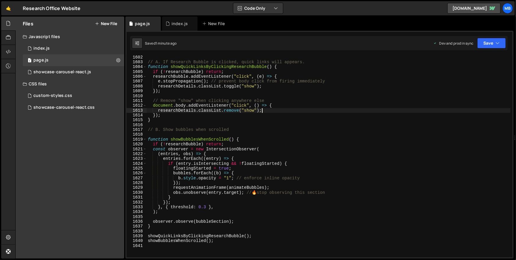
click at [294, 109] on div "// A. If Research Bubble is clicked, quick links will appears. function showQui…" at bounding box center [329, 161] width 364 height 212
type textarea "showBubblesWhenScrolled();"
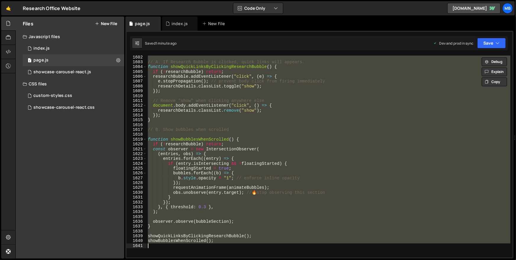
paste textarea
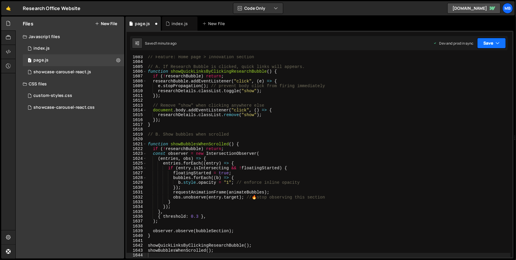
click at [486, 44] on button "Save" at bounding box center [491, 43] width 29 height 11
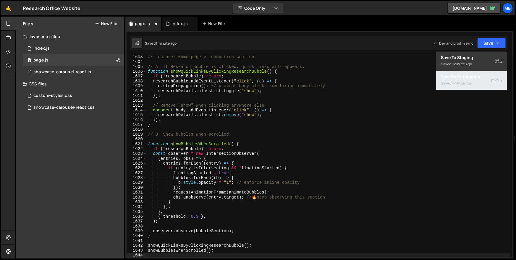
click at [478, 72] on button "Save to Production S Saved 1 minute ago" at bounding box center [471, 80] width 71 height 19
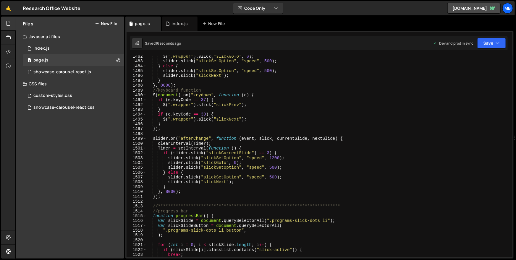
scroll to position [0, 0]
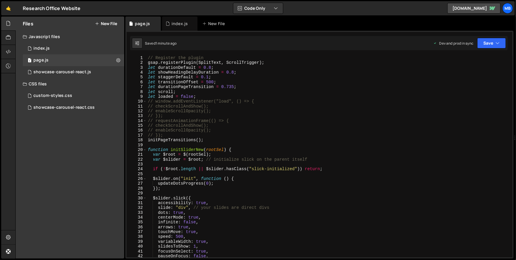
click at [322, 85] on div "// Register the plugin gsap . registerPlugin ( SplitText , ScrollTrigger ) ; le…" at bounding box center [329, 162] width 364 height 212
type textarea "showBubblesWhenScrolled();"
paste textarea
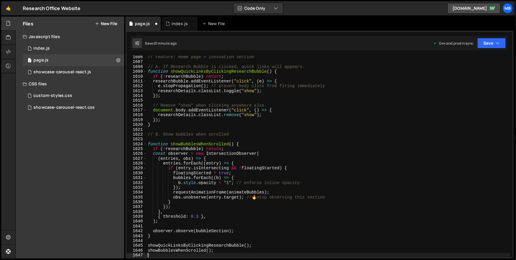
scroll to position [7767, 0]
click at [494, 42] on button "Save" at bounding box center [491, 43] width 29 height 11
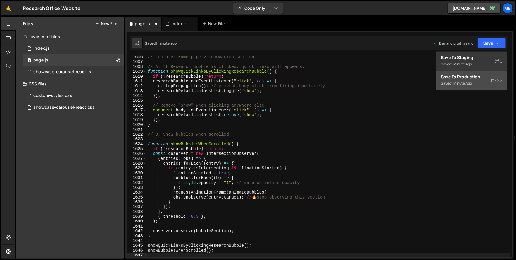
click at [476, 80] on div "Saved 1 minute ago" at bounding box center [471, 83] width 61 height 7
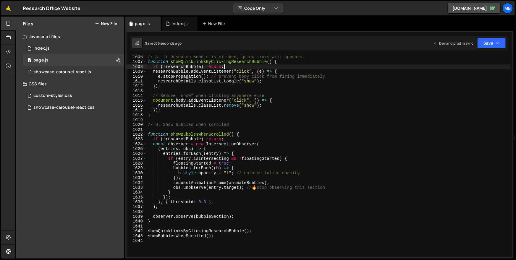
click at [395, 69] on div "// A. If Research Bubble is clicked, quick links will appears. function showQui…" at bounding box center [329, 161] width 364 height 212
type textarea "showBubblesWhenScrolled();"
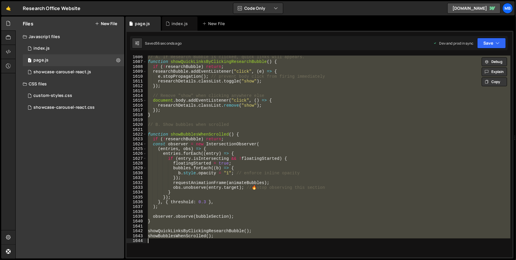
paste textarea
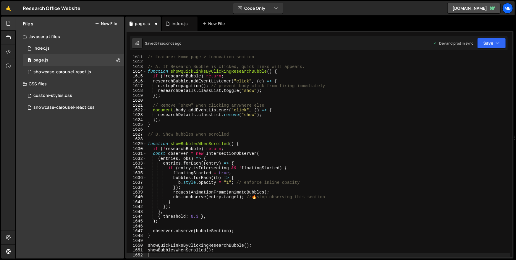
scroll to position [7791, 0]
click at [484, 42] on button "Save" at bounding box center [491, 43] width 29 height 11
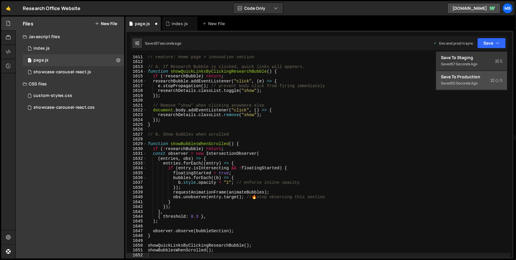
click at [474, 76] on div "Save to Production S" at bounding box center [471, 77] width 61 height 6
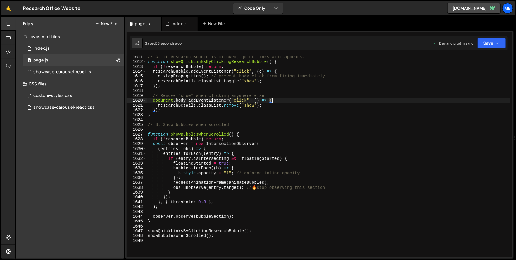
drag, startPoint x: 353, startPoint y: 100, endPoint x: 357, endPoint y: 98, distance: 4.8
click at [353, 100] on div "// A. If Research Bubble is clicked, quick links will appears. function showQui…" at bounding box center [329, 161] width 364 height 212
type textarea "showBubblesWhenScrolled();"
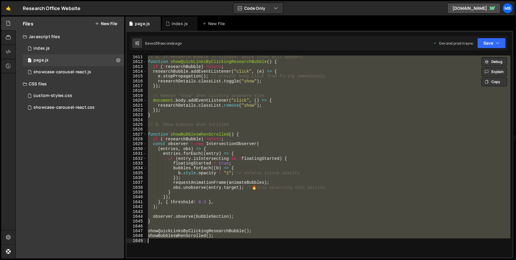
paste textarea
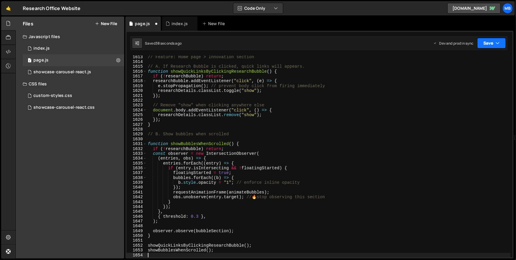
click at [480, 45] on button "Save" at bounding box center [491, 43] width 29 height 11
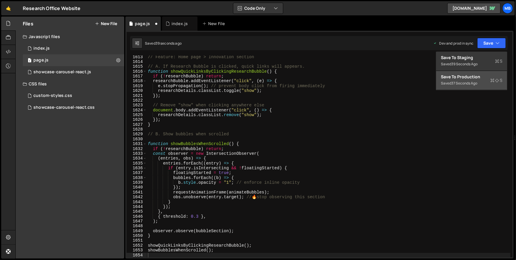
click at [476, 77] on div "Save to Production S" at bounding box center [471, 77] width 61 height 6
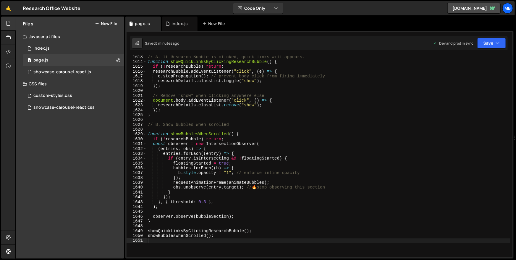
click at [387, 95] on div "// A. If Research Bubble is clicked, quick links will appears. function showQui…" at bounding box center [329, 161] width 364 height 212
type textarea "showBubblesWhenScrolled();"
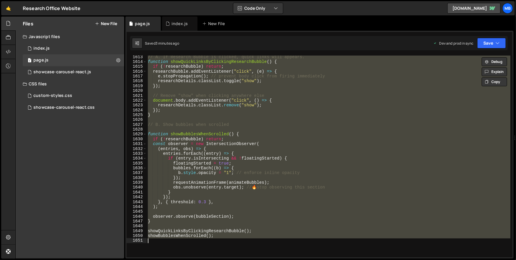
paste textarea
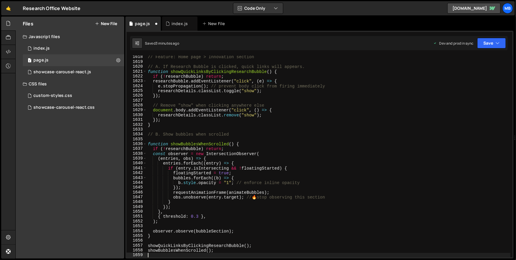
scroll to position [7825, 0]
click at [490, 42] on button "Save" at bounding box center [491, 43] width 29 height 11
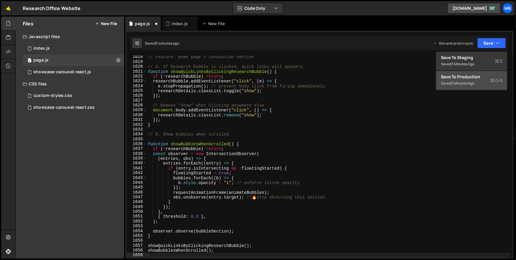
click at [476, 87] on button "Save to Production S Saved 3 minutes ago" at bounding box center [471, 80] width 71 height 19
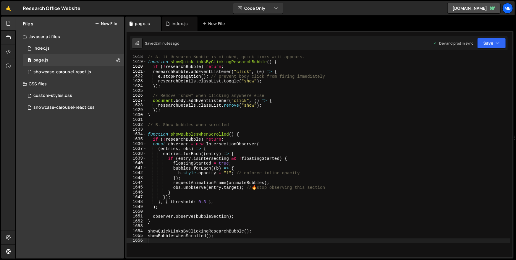
type textarea "researchDetails.classList.remove("show");"
click at [324, 105] on div "// A. If Research Bubble is clicked, quick links will appears. function showQui…" at bounding box center [329, 161] width 364 height 212
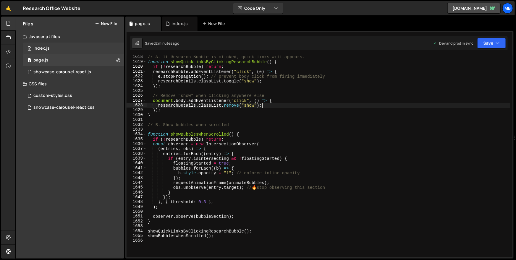
click at [98, 48] on div "1 index.js 0" at bounding box center [73, 49] width 101 height 12
click at [88, 49] on div "1 index.js 0" at bounding box center [73, 49] width 101 height 12
click at [91, 46] on div "1 index.js 0" at bounding box center [73, 49] width 101 height 12
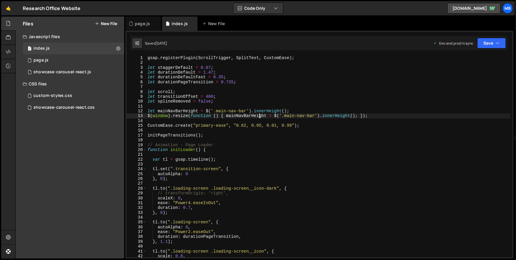
click at [259, 116] on div "gsap . registerPlugin ( ScrollTrigger , SplitText , CustomEase ) ; let staggerD…" at bounding box center [328, 162] width 364 height 212
type textarea "});"
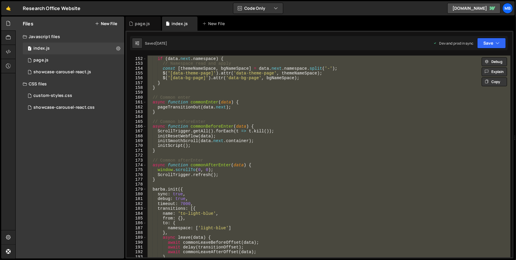
scroll to position [942, 0]
